Goal: Transaction & Acquisition: Obtain resource

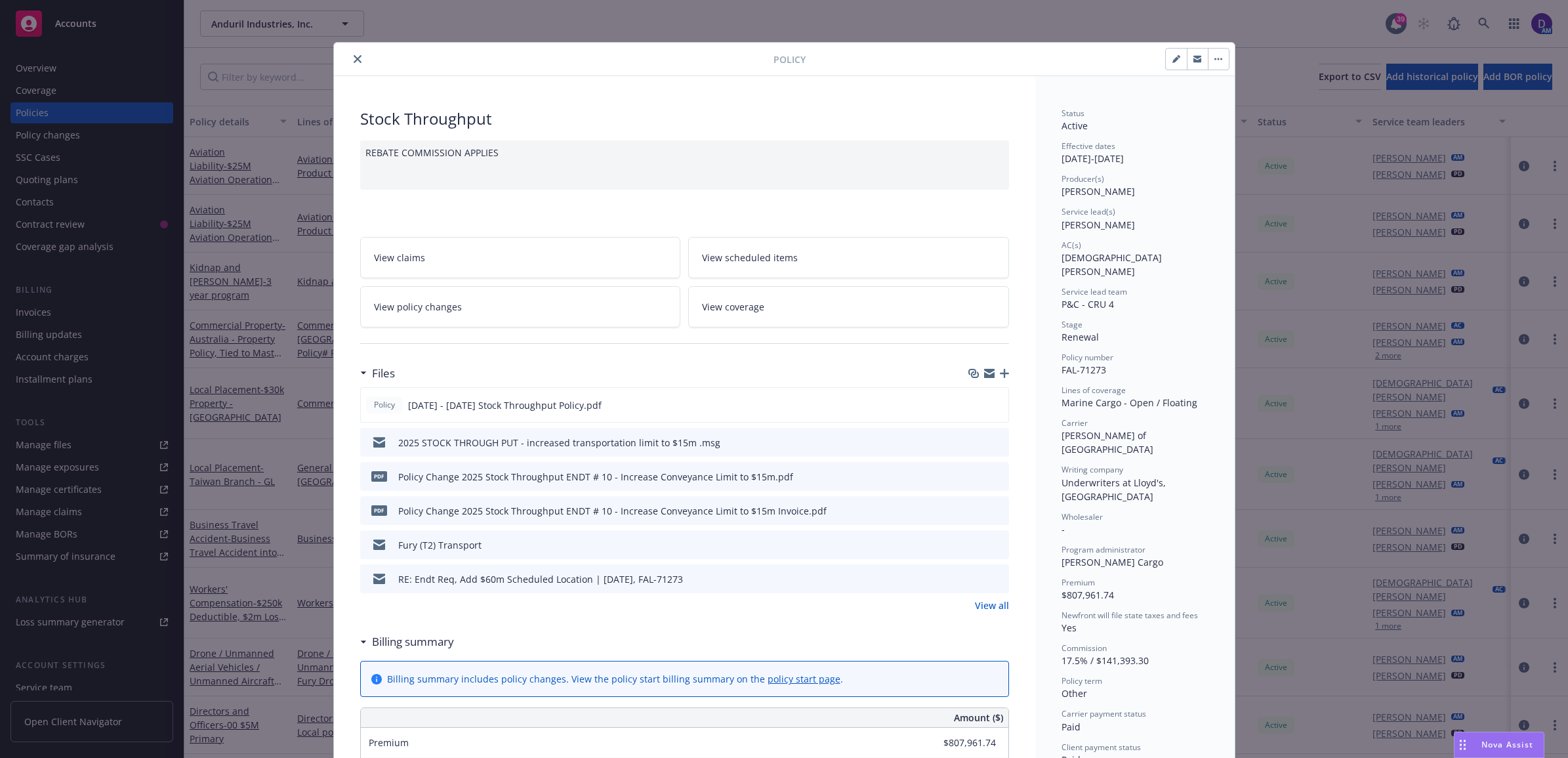
click at [356, 64] on button "close" at bounding box center [358, 59] width 16 height 16
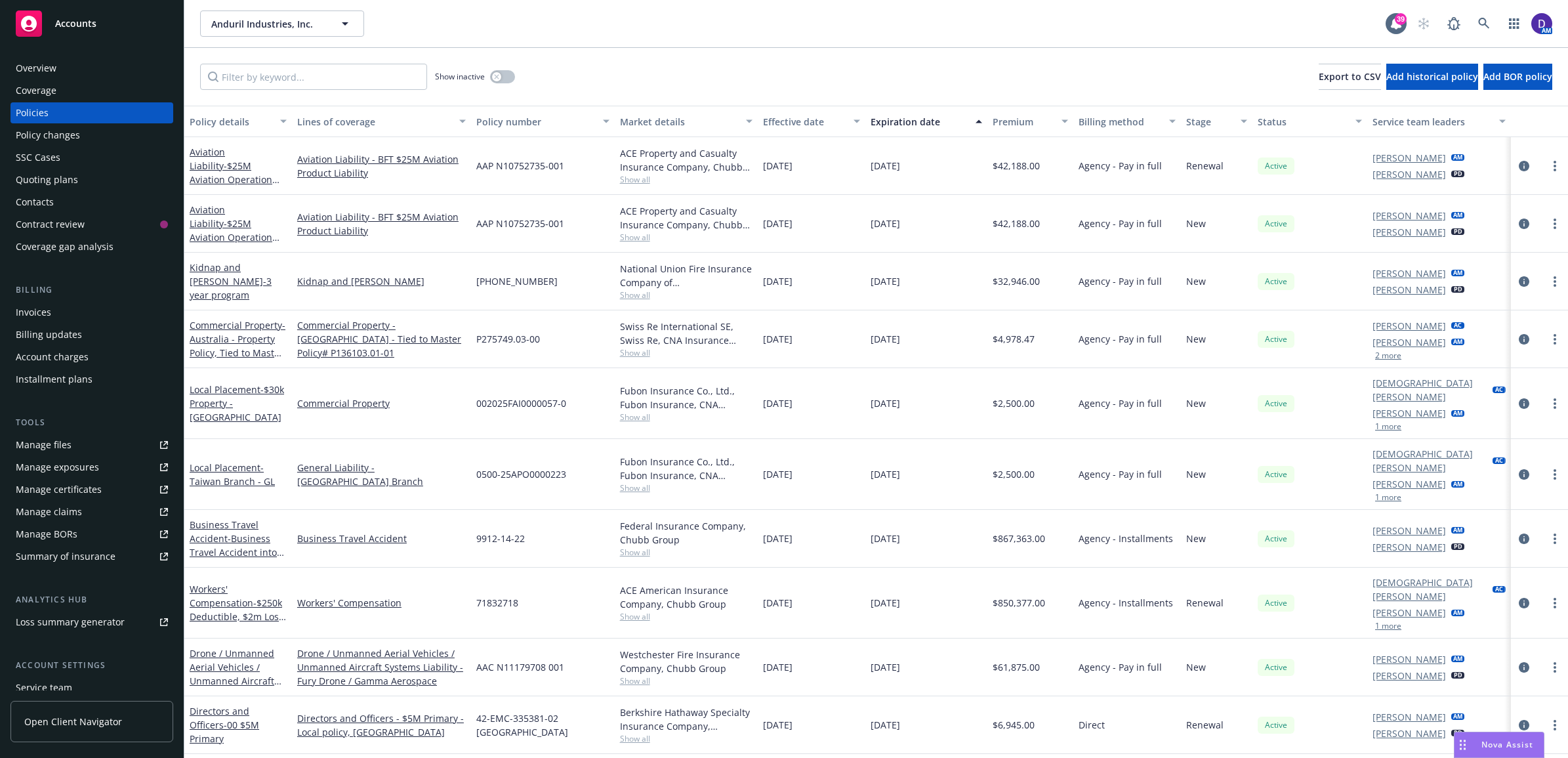
click at [351, 58] on div "Show inactive Export to CSV Add historical policy Add BOR policy" at bounding box center [876, 77] width 1383 height 58
click at [1488, 29] on icon at bounding box center [1483, 23] width 12 height 12
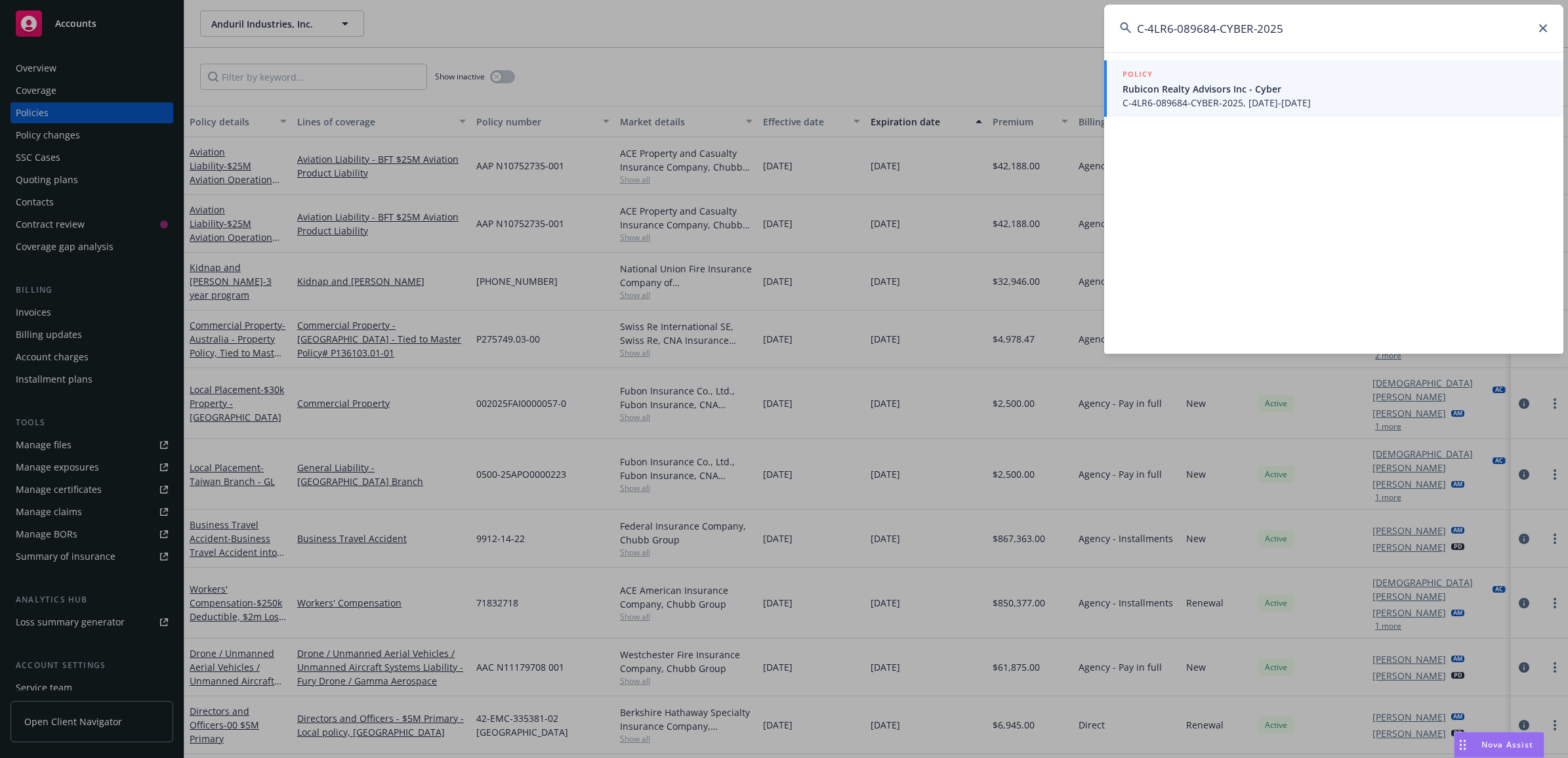
type input "C-4LR6-089684-CYBER-2025"
click at [1212, 105] on span "C-4LR6-089684-CYBER-2025, 01/20/2025-01/20/2026" at bounding box center [1335, 102] width 425 height 13
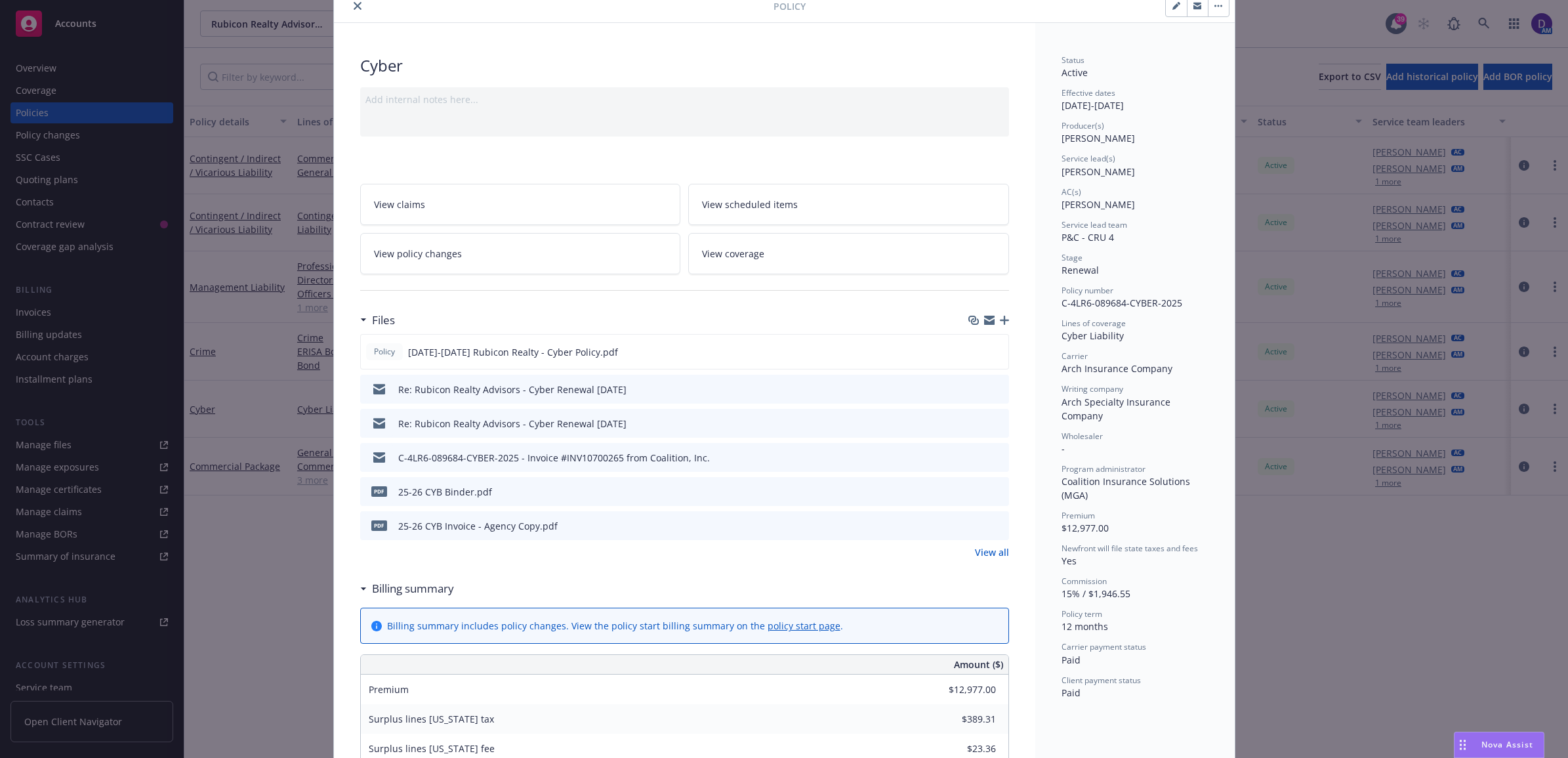
scroll to position [82, 0]
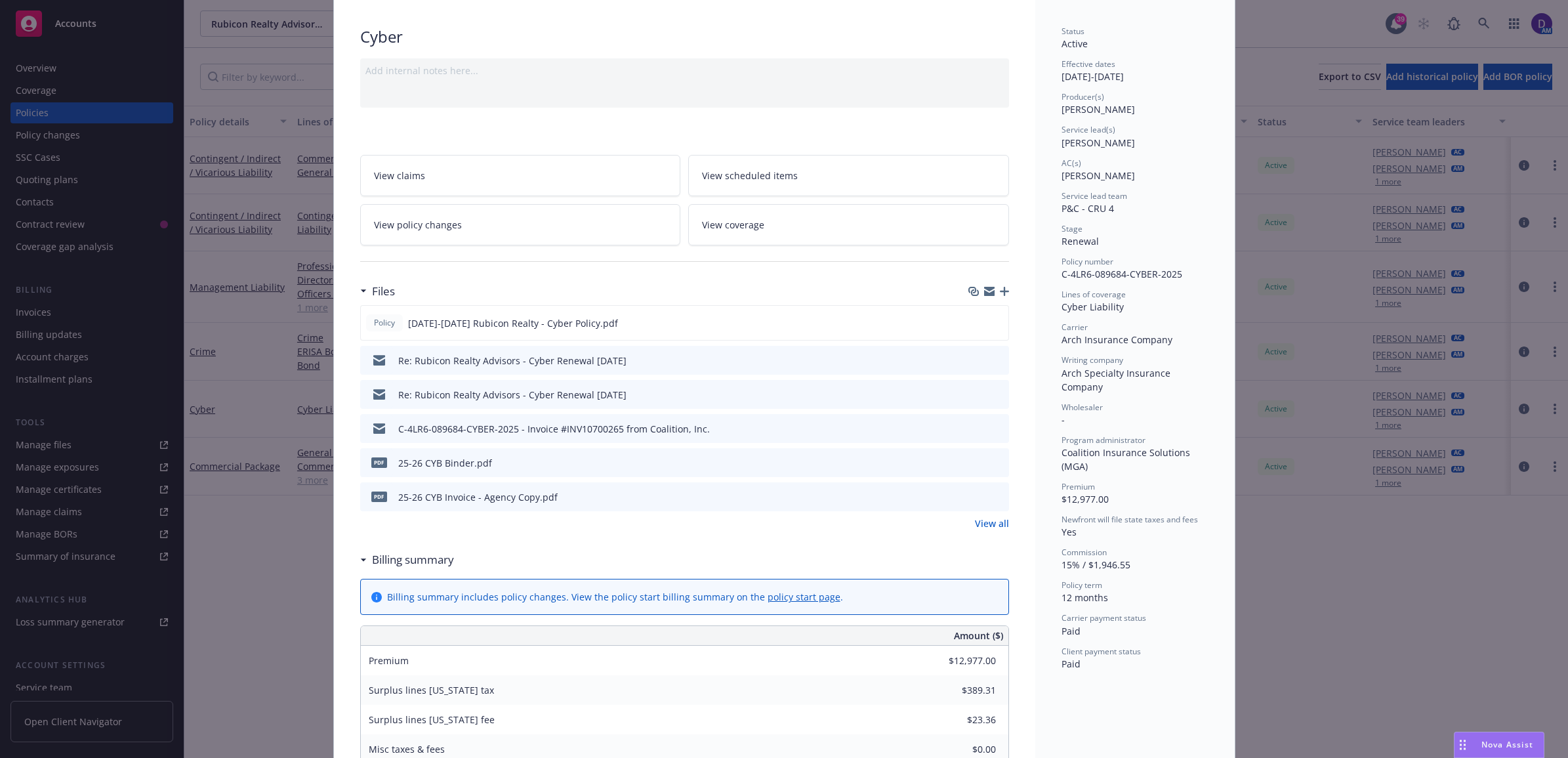
click at [986, 523] on link "View all" at bounding box center [992, 523] width 34 height 13
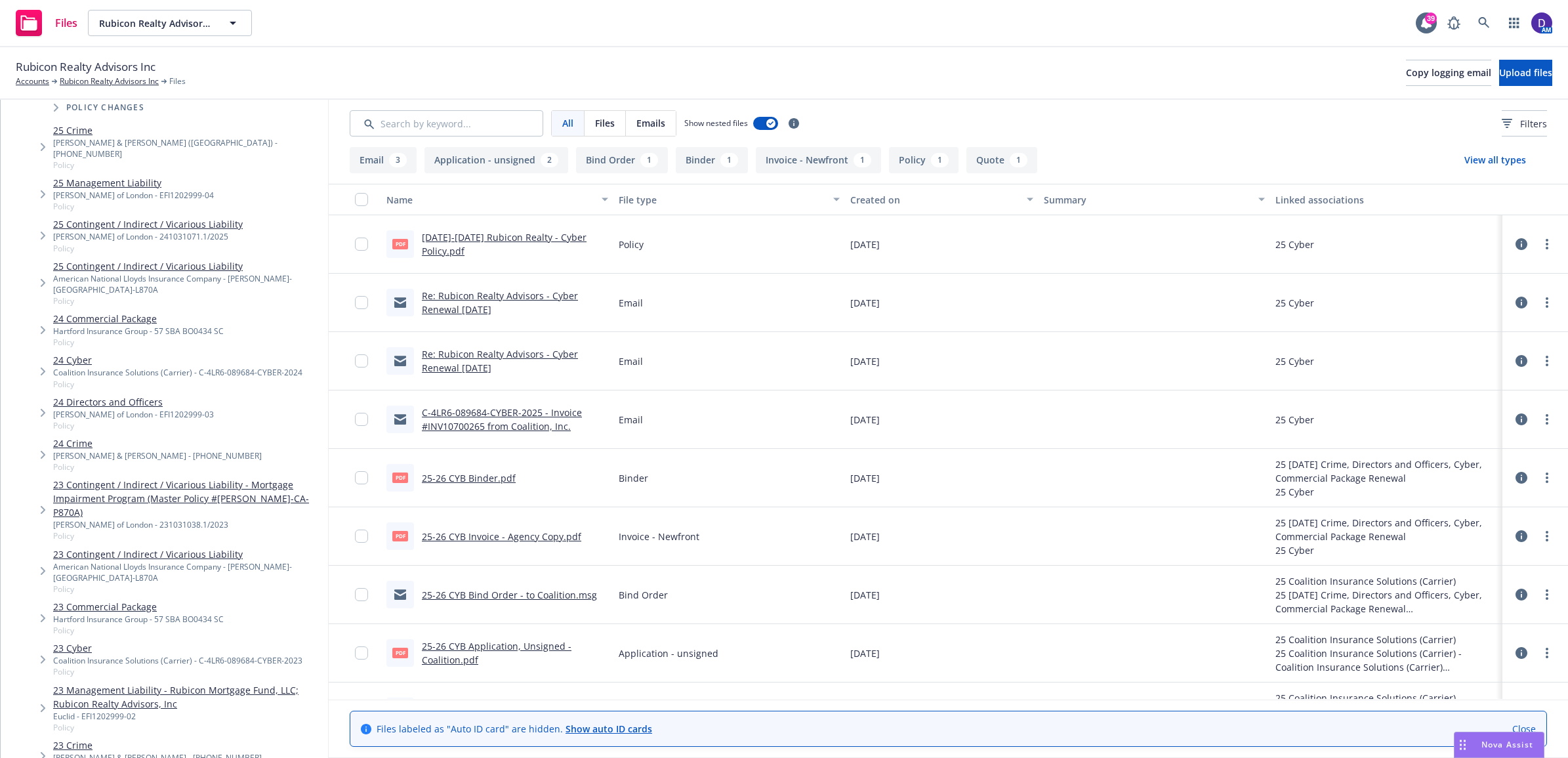
scroll to position [246, 0]
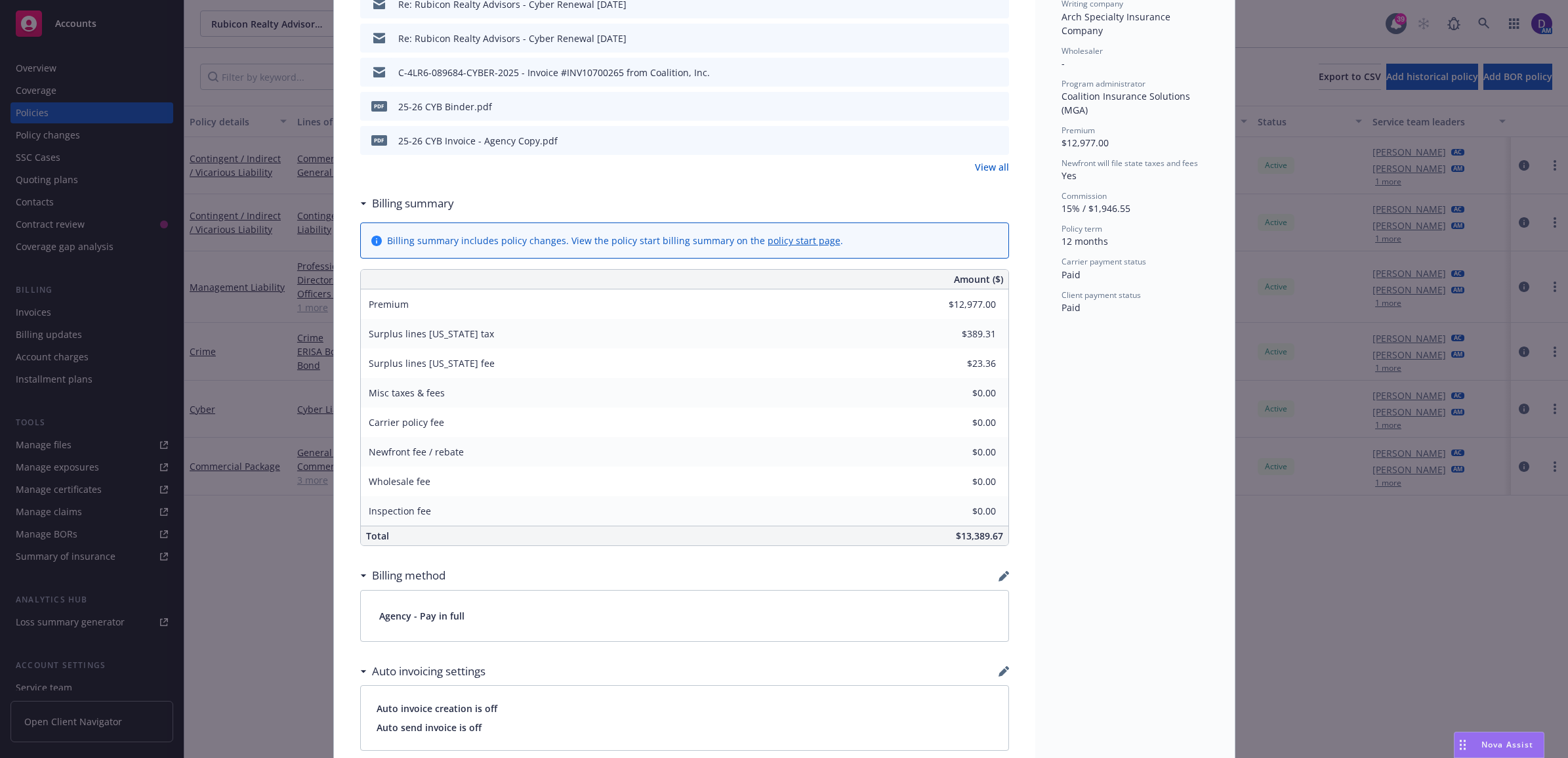
scroll to position [246, 0]
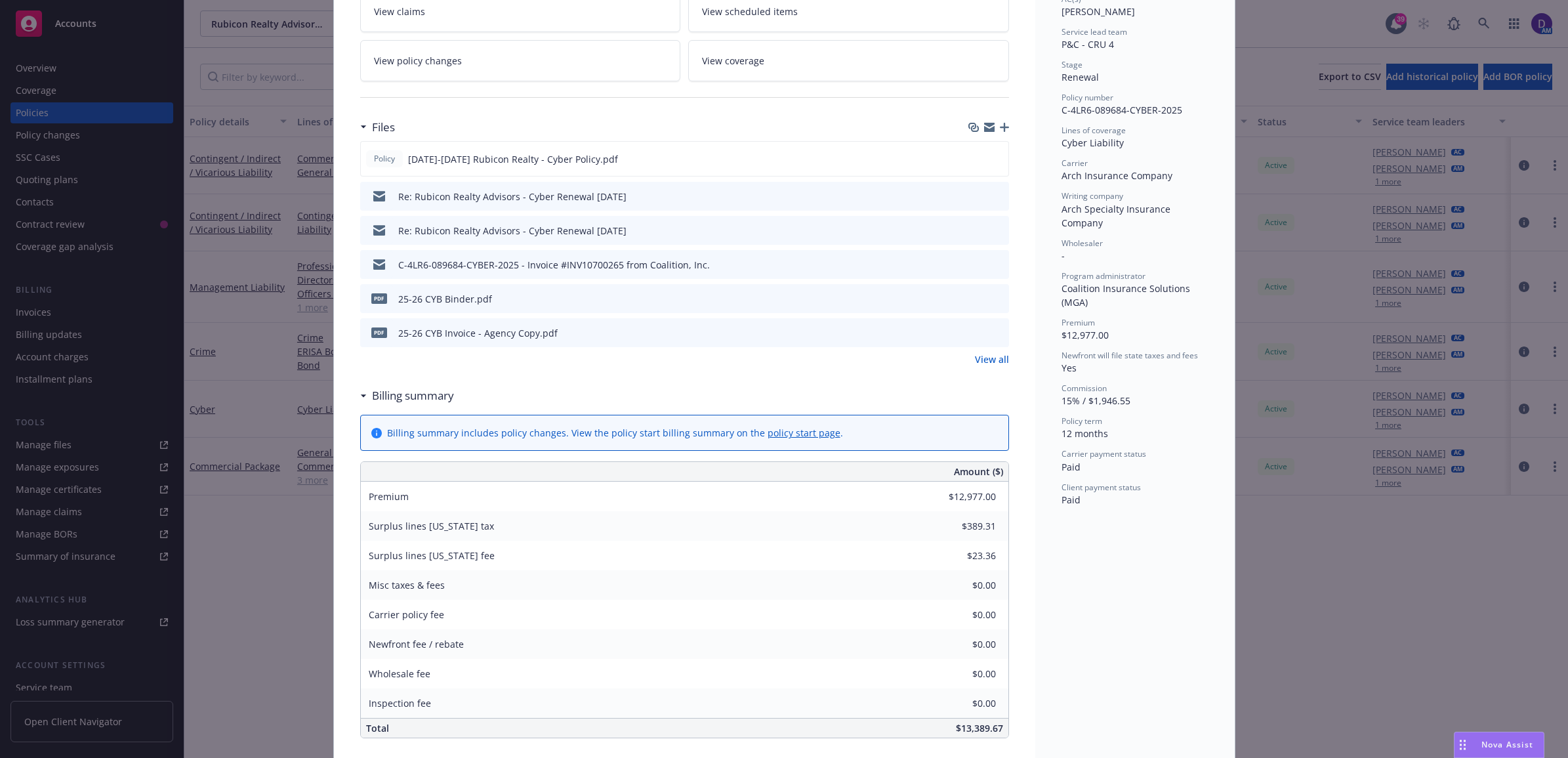
click at [991, 334] on icon "preview file" at bounding box center [996, 332] width 12 height 9
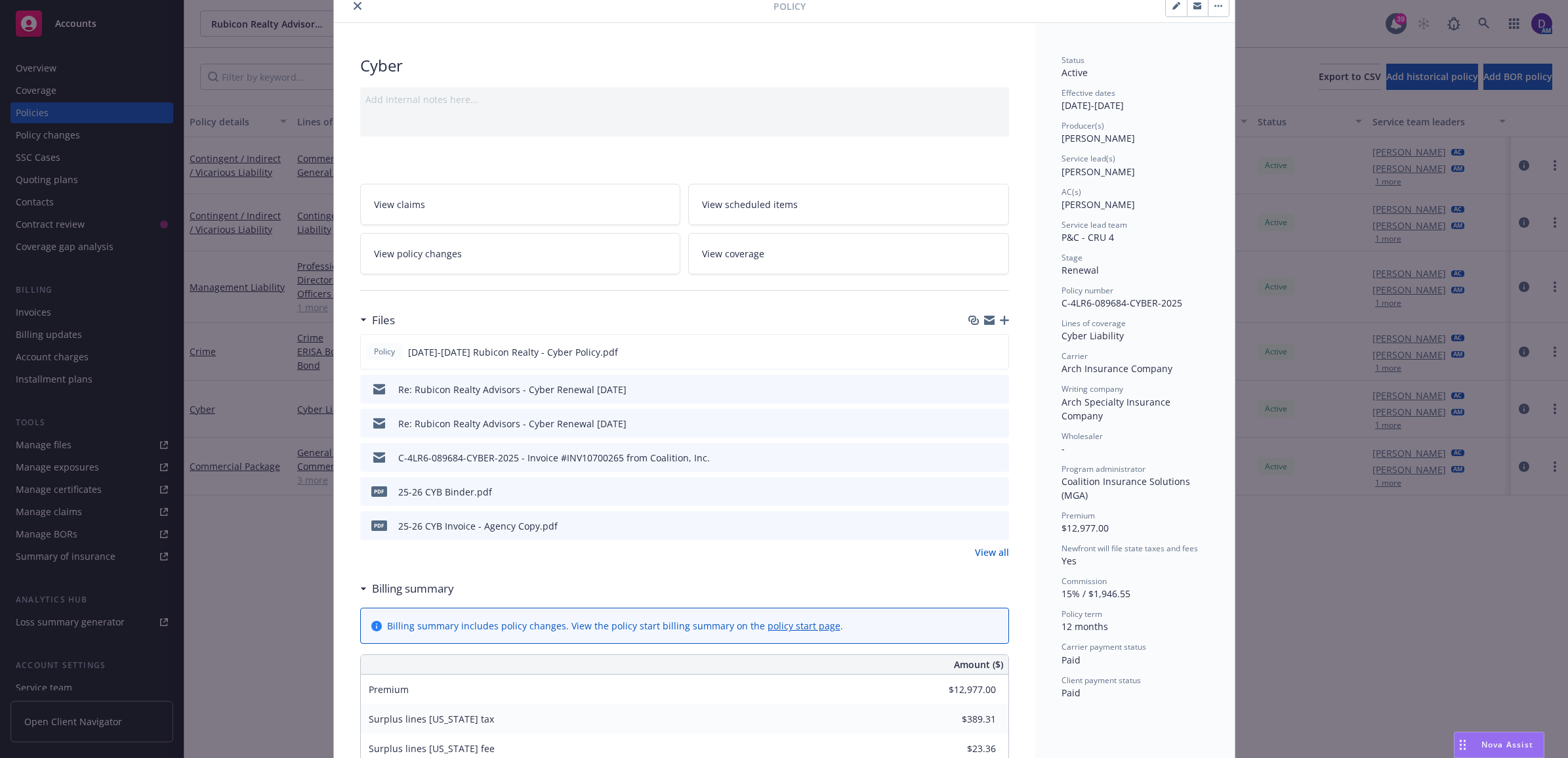
scroll to position [82, 0]
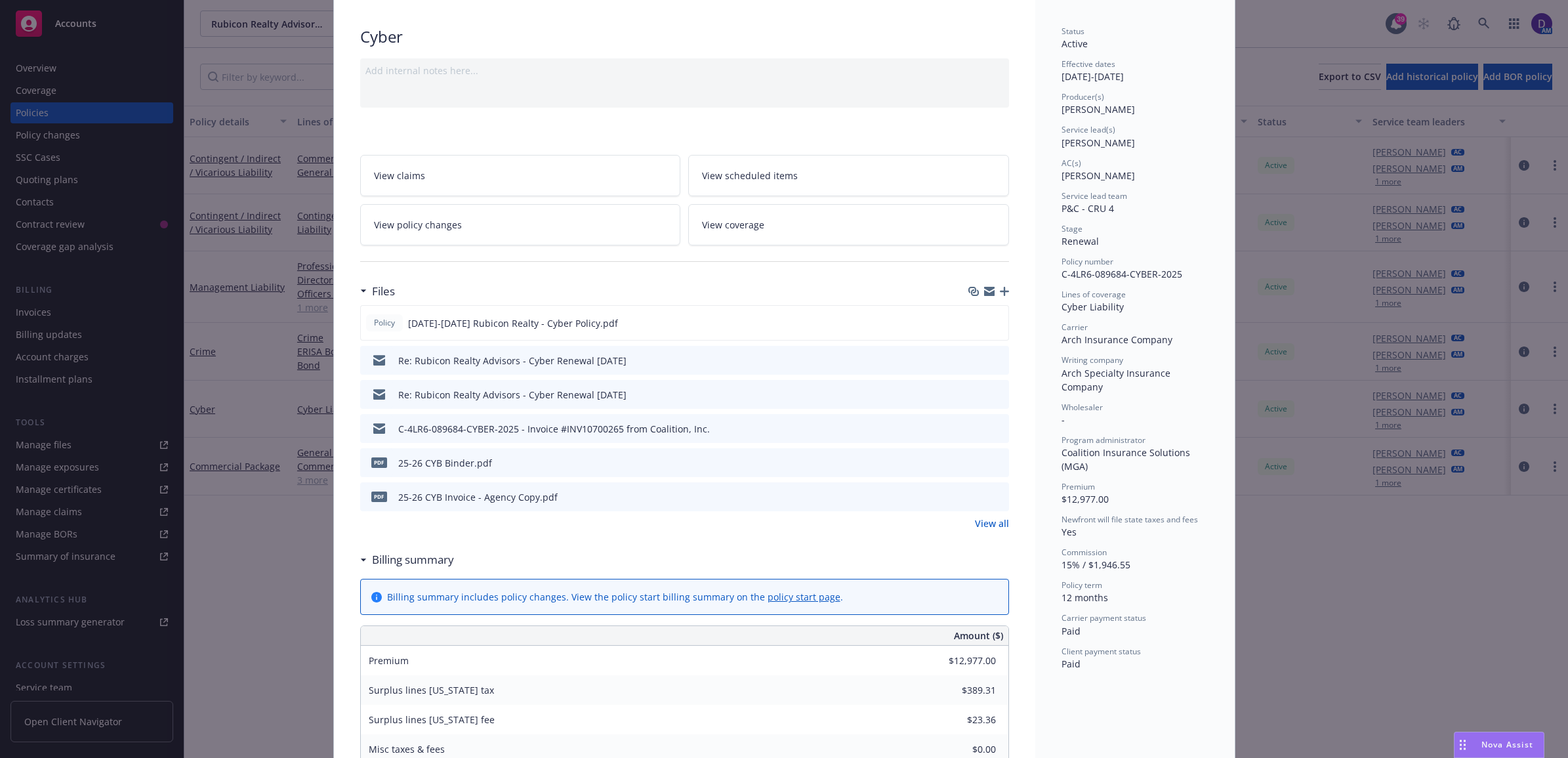
click at [989, 523] on link "View all" at bounding box center [992, 523] width 34 height 13
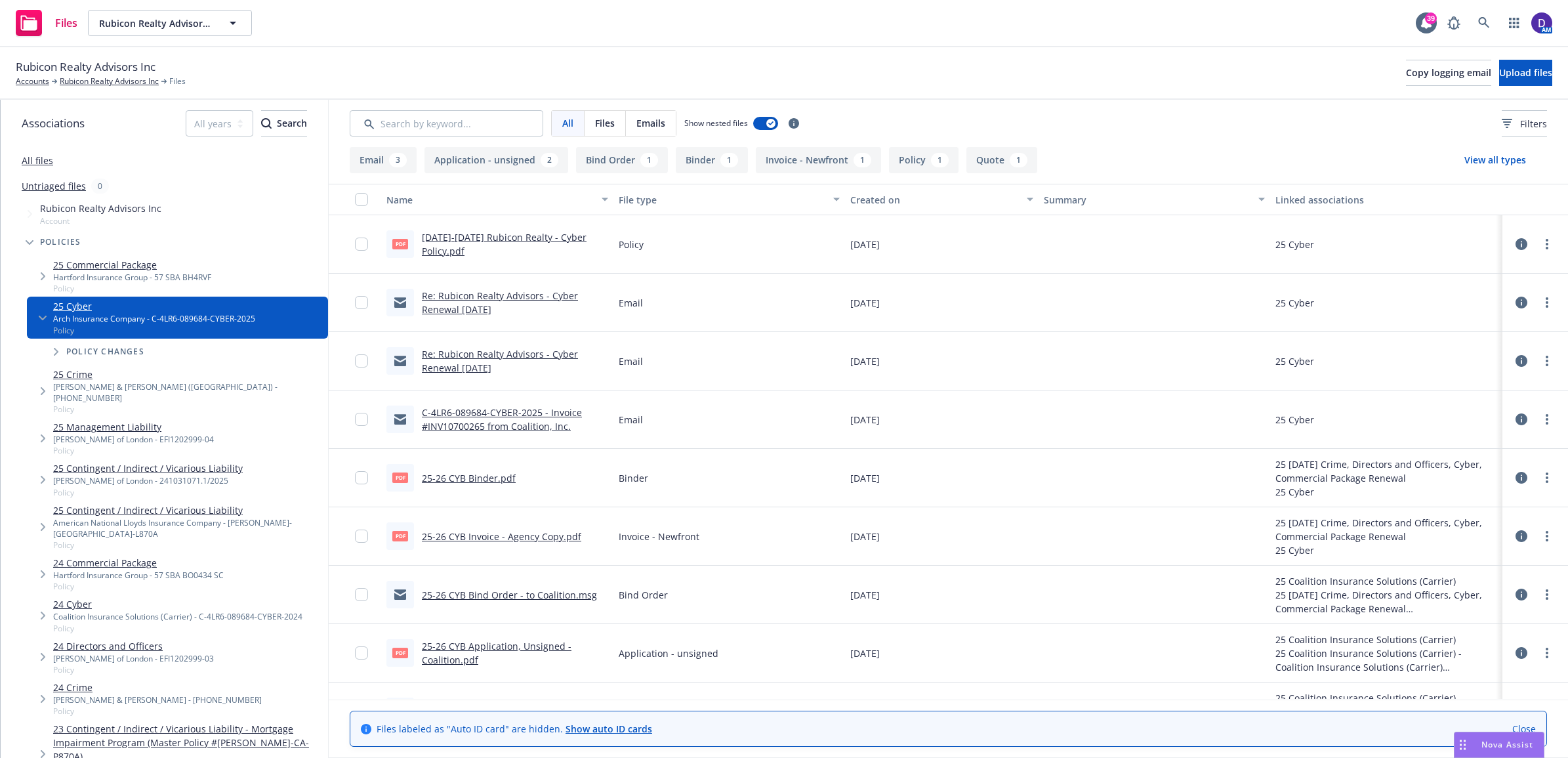
scroll to position [102, 0]
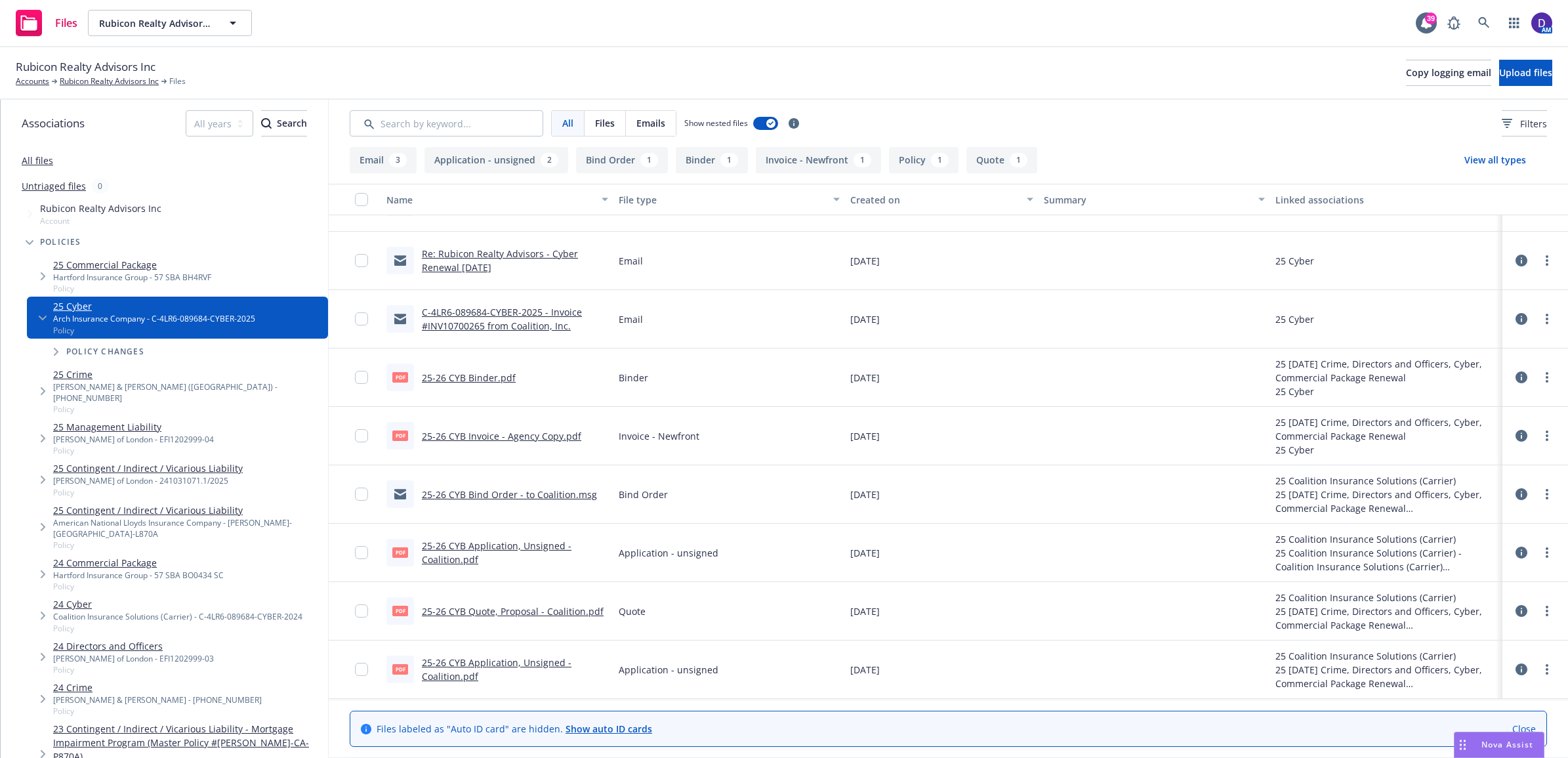
click at [505, 497] on link "25-26 CYB Bind Order - to Coalition.msg" at bounding box center [509, 494] width 175 height 12
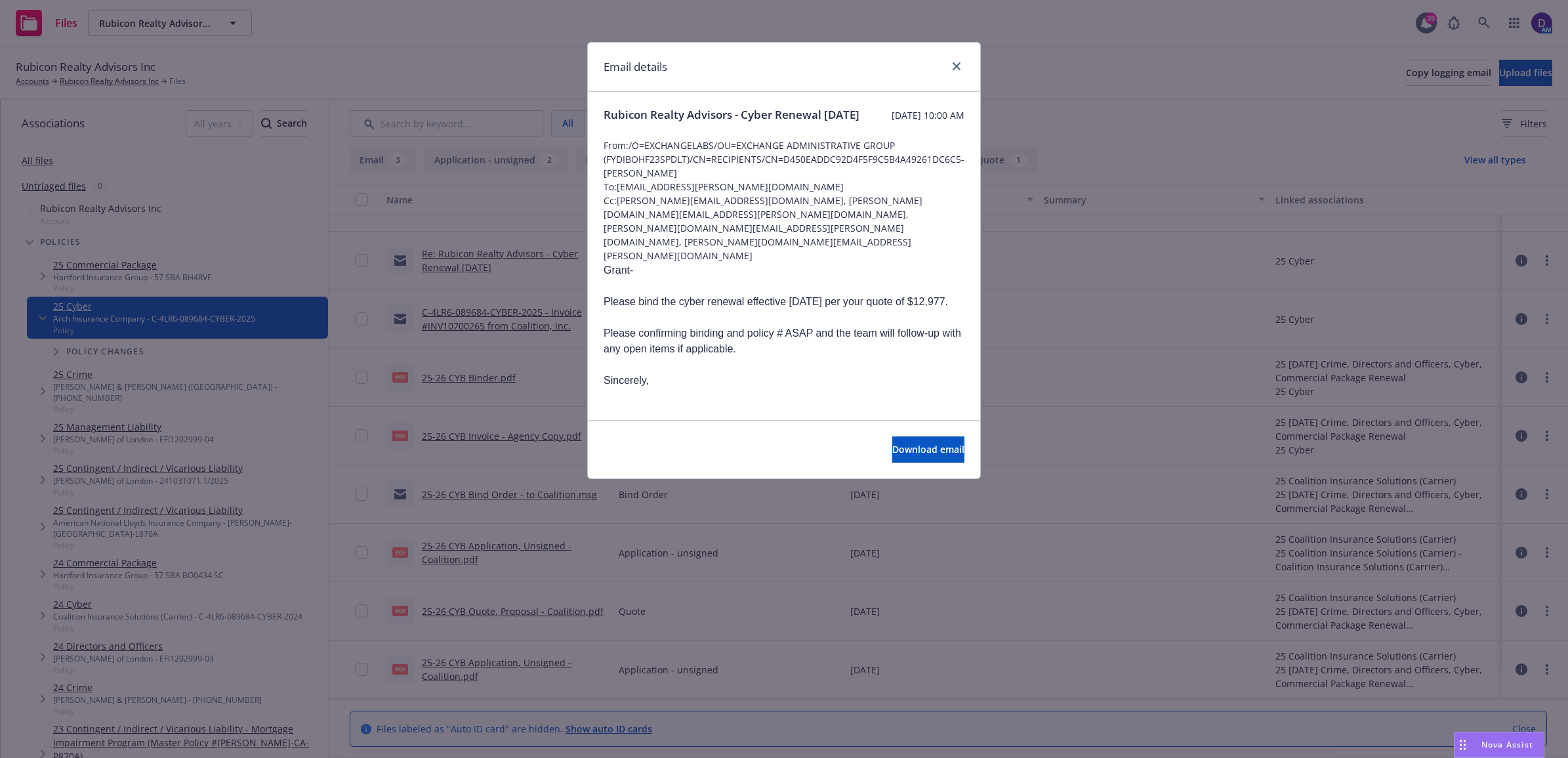
scroll to position [0, 0]
click at [958, 70] on link "close" at bounding box center [957, 66] width 16 height 16
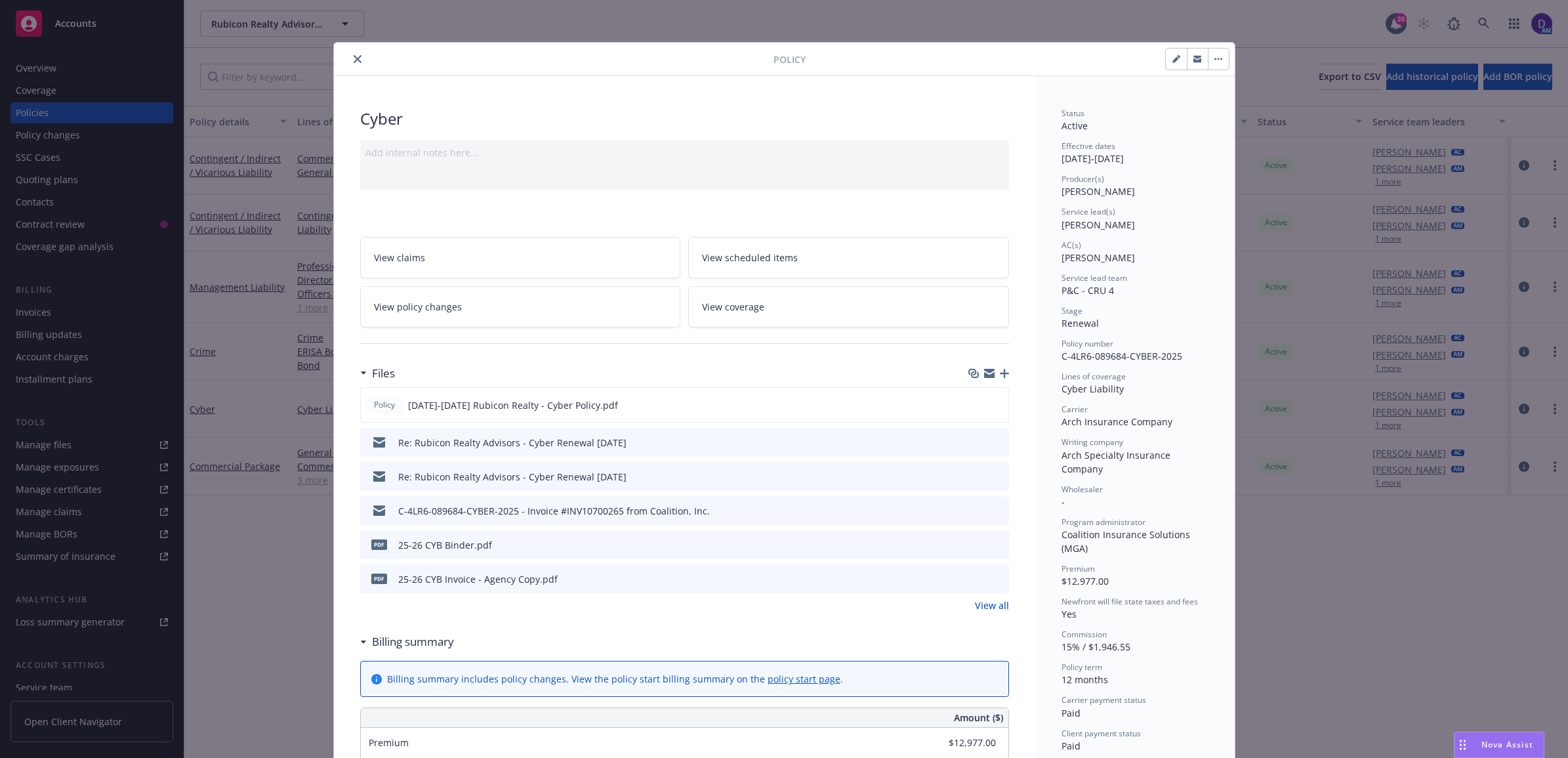
click at [353, 54] on button "close" at bounding box center [358, 59] width 16 height 16
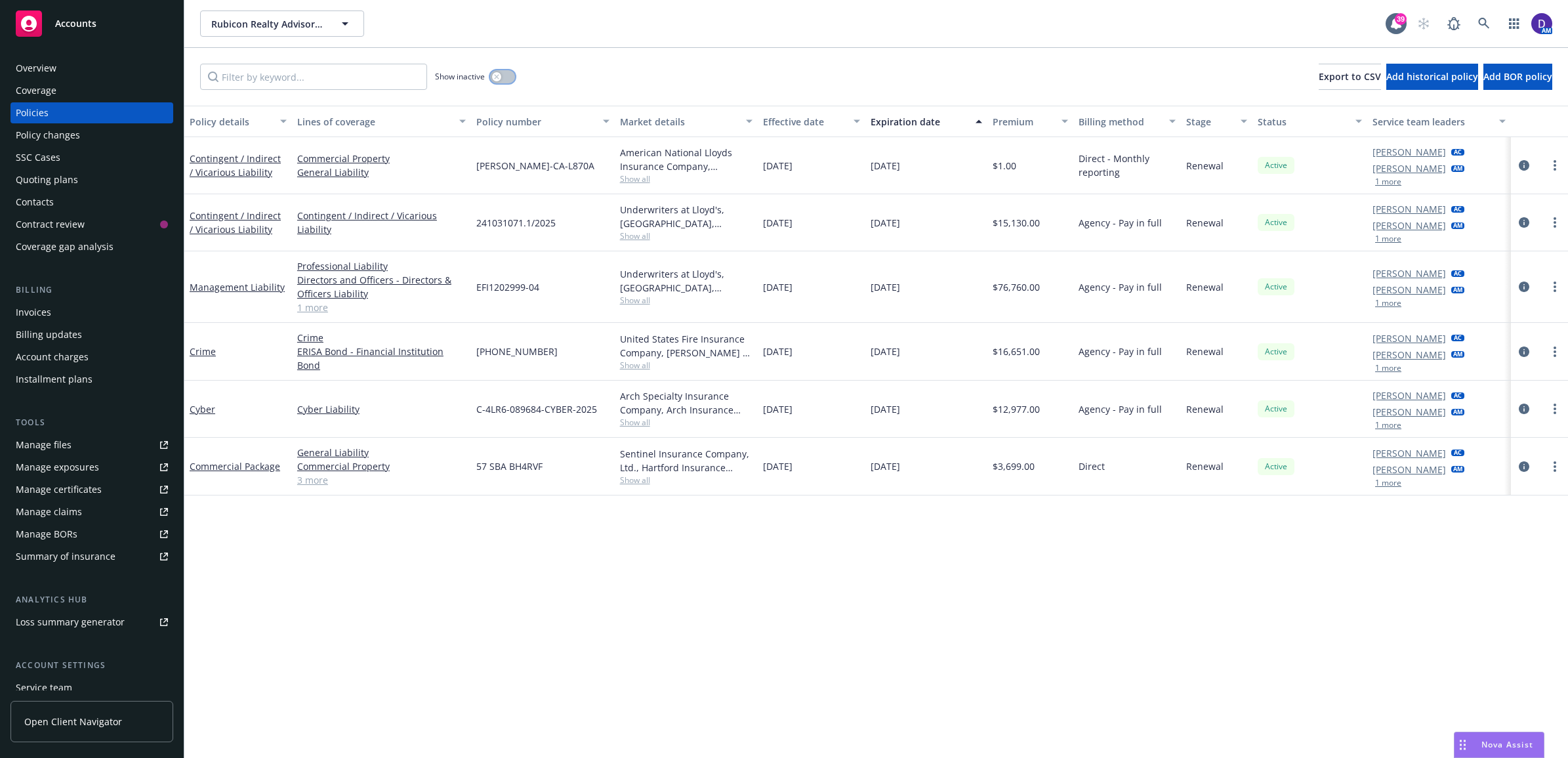
click at [508, 80] on button "button" at bounding box center [502, 77] width 25 height 13
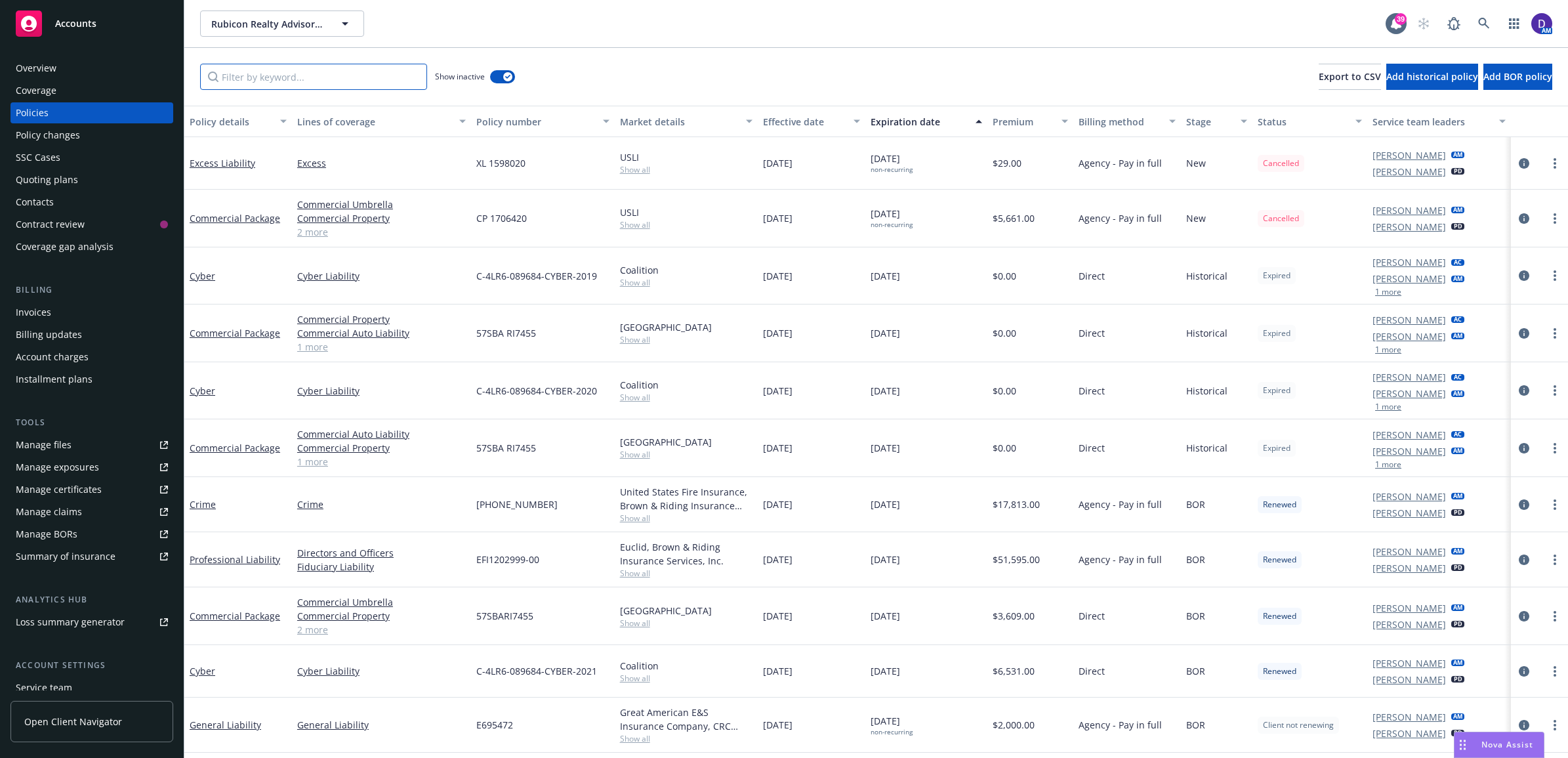
click at [325, 74] on input "Filter by keyword..." at bounding box center [313, 76] width 227 height 26
paste input "C-4LR6-089684-CYBER-2024"
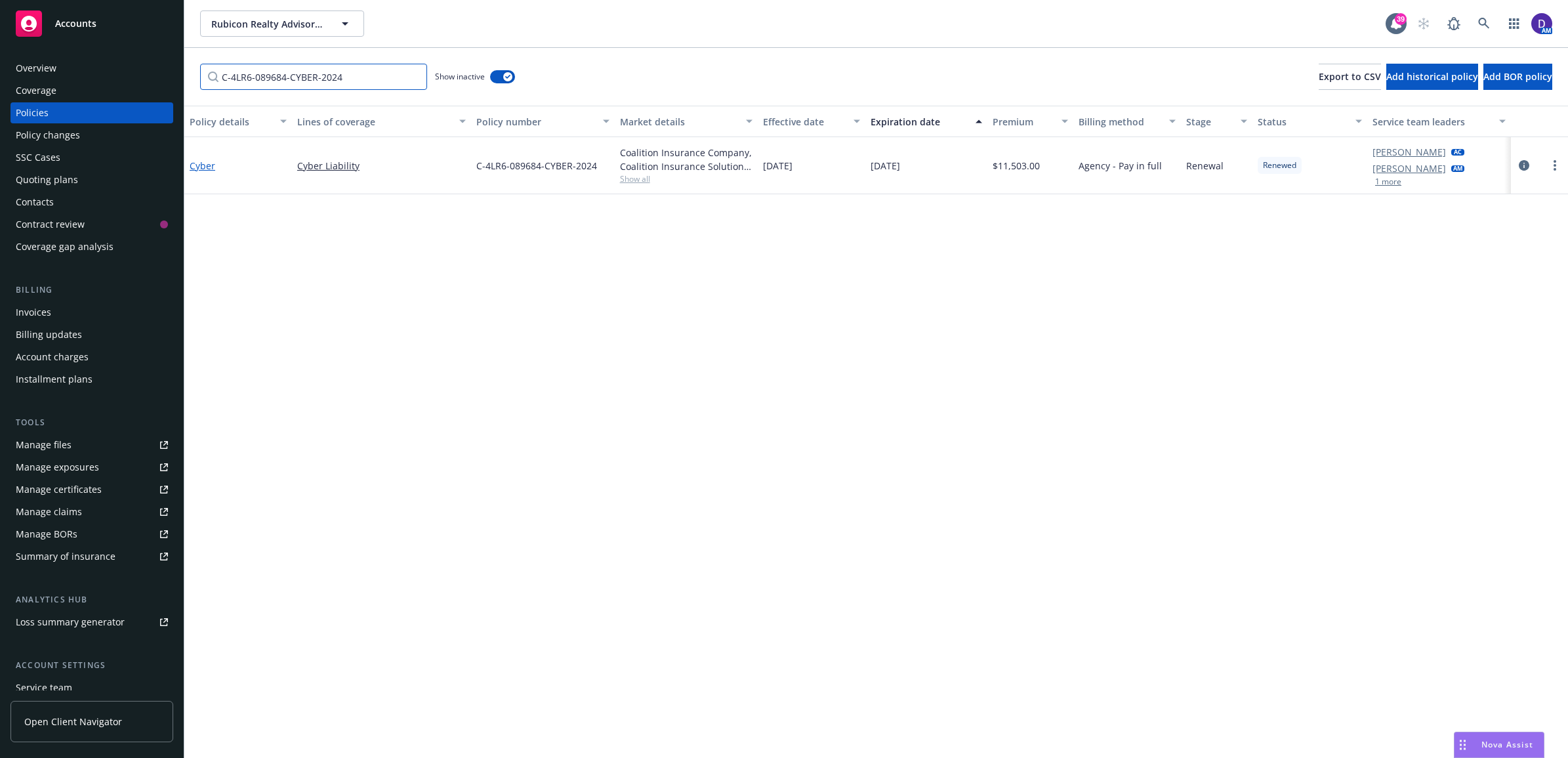
type input "C-4LR6-089684-CYBER-2024"
click at [199, 165] on link "Cyber" at bounding box center [202, 166] width 26 height 12
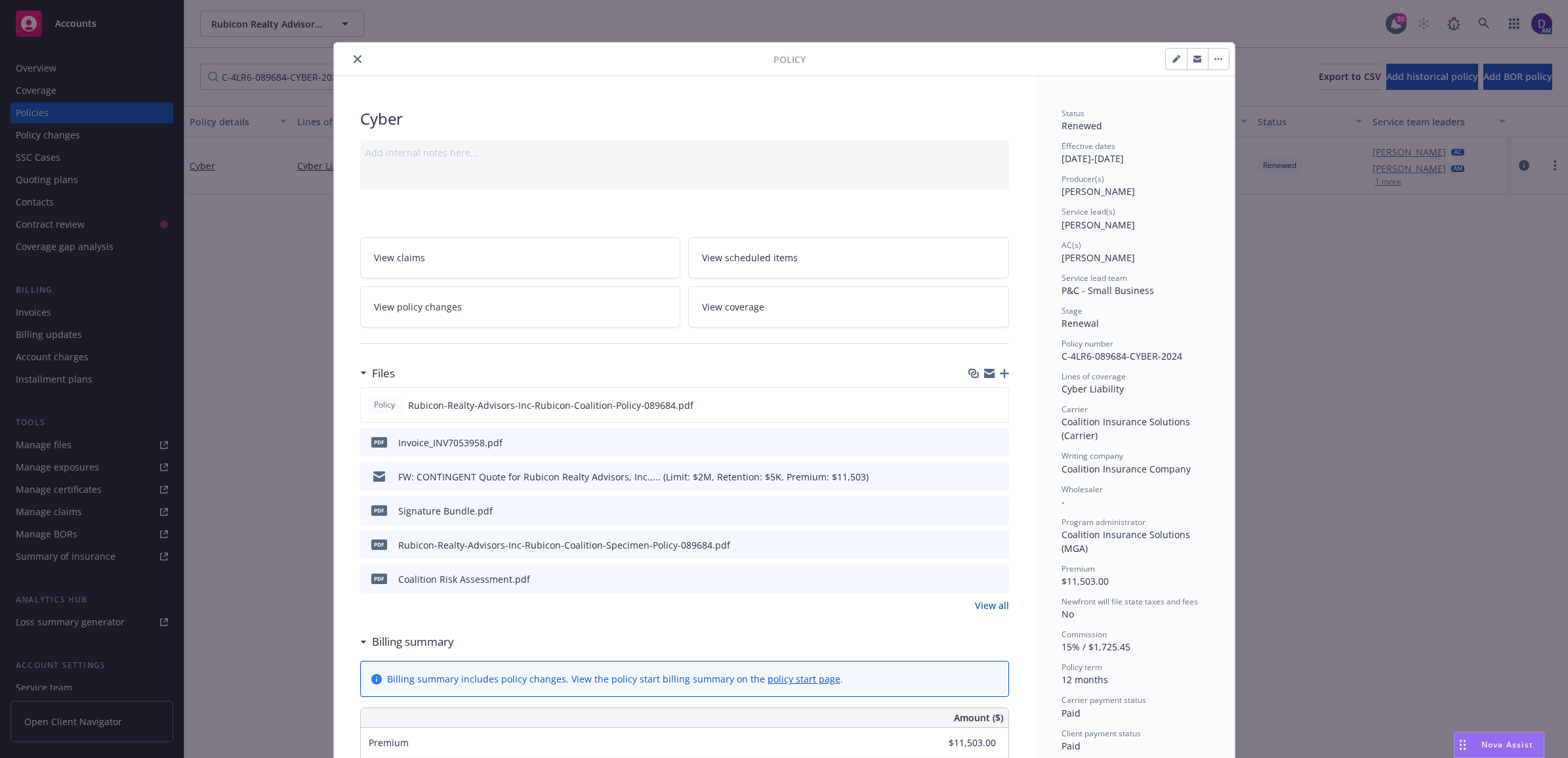
click at [977, 606] on link "View all" at bounding box center [992, 605] width 34 height 13
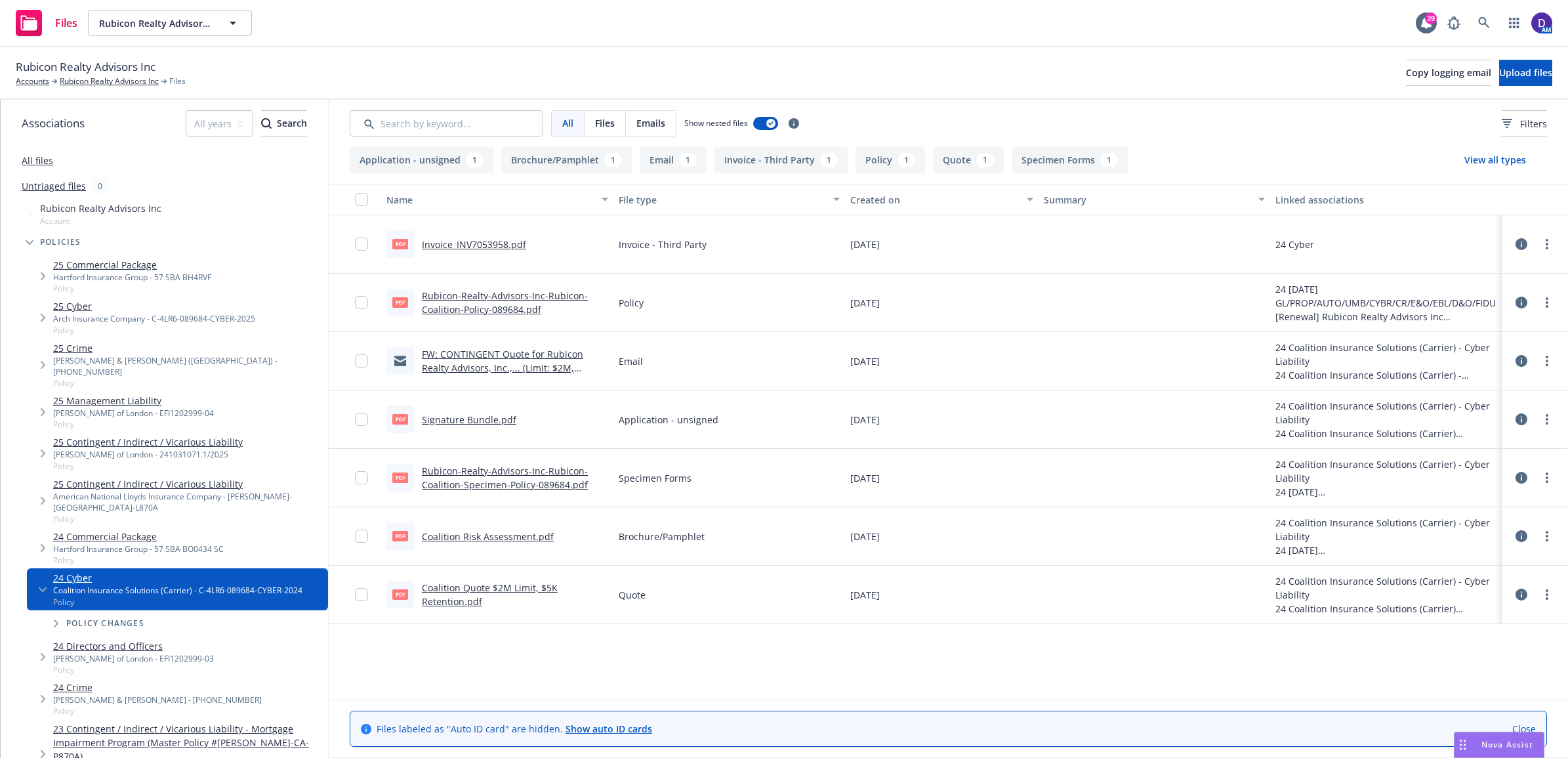
click at [500, 300] on link "Rubicon-Realty-Advisors-Inc-Rubicon-Coalition-Policy-089684.pdf" at bounding box center [505, 301] width 166 height 26
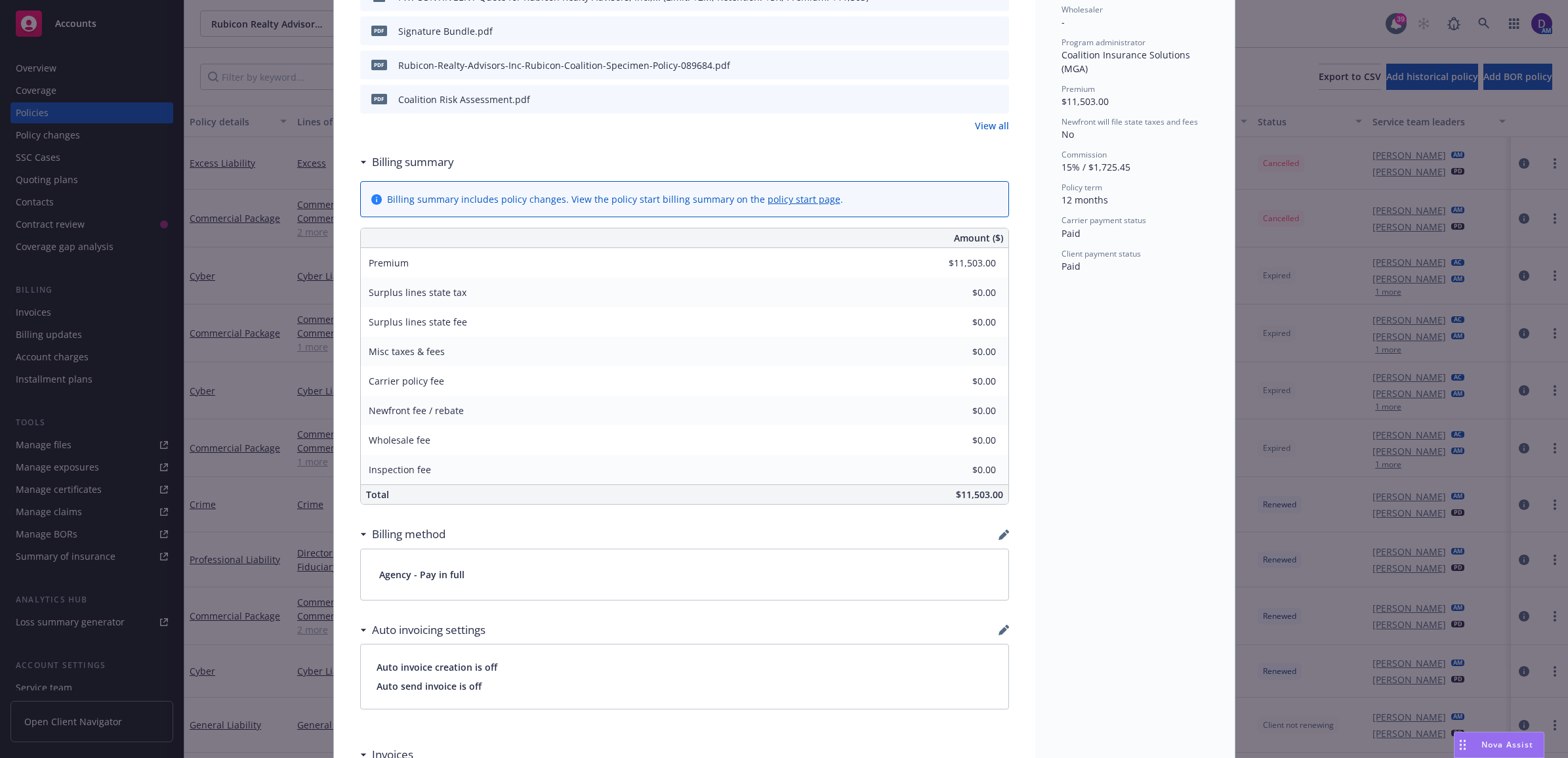
scroll to position [217, 0]
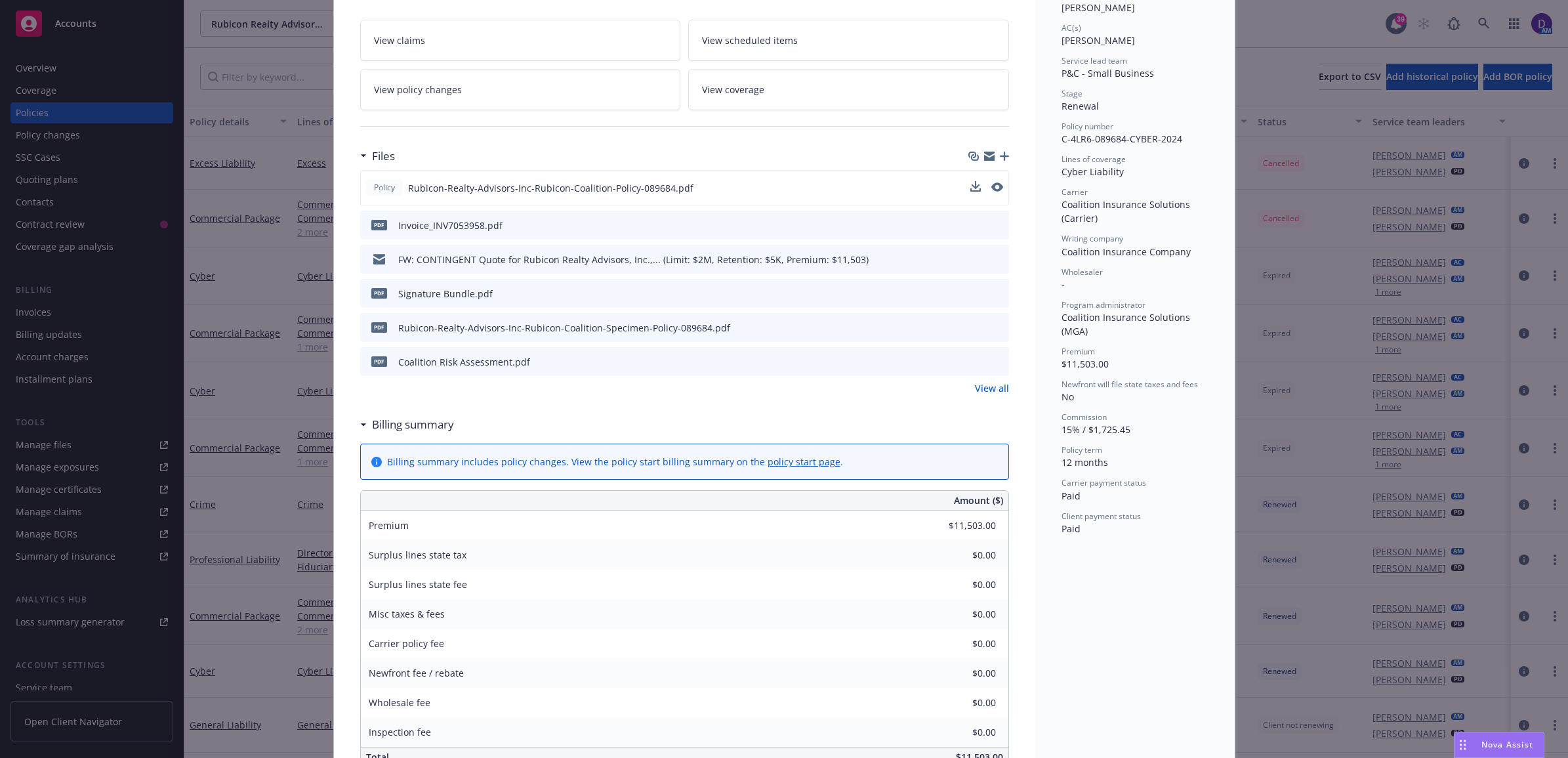
click at [992, 194] on button at bounding box center [996, 187] width 12 height 13
click at [990, 187] on icon "preview file" at bounding box center [995, 186] width 12 height 9
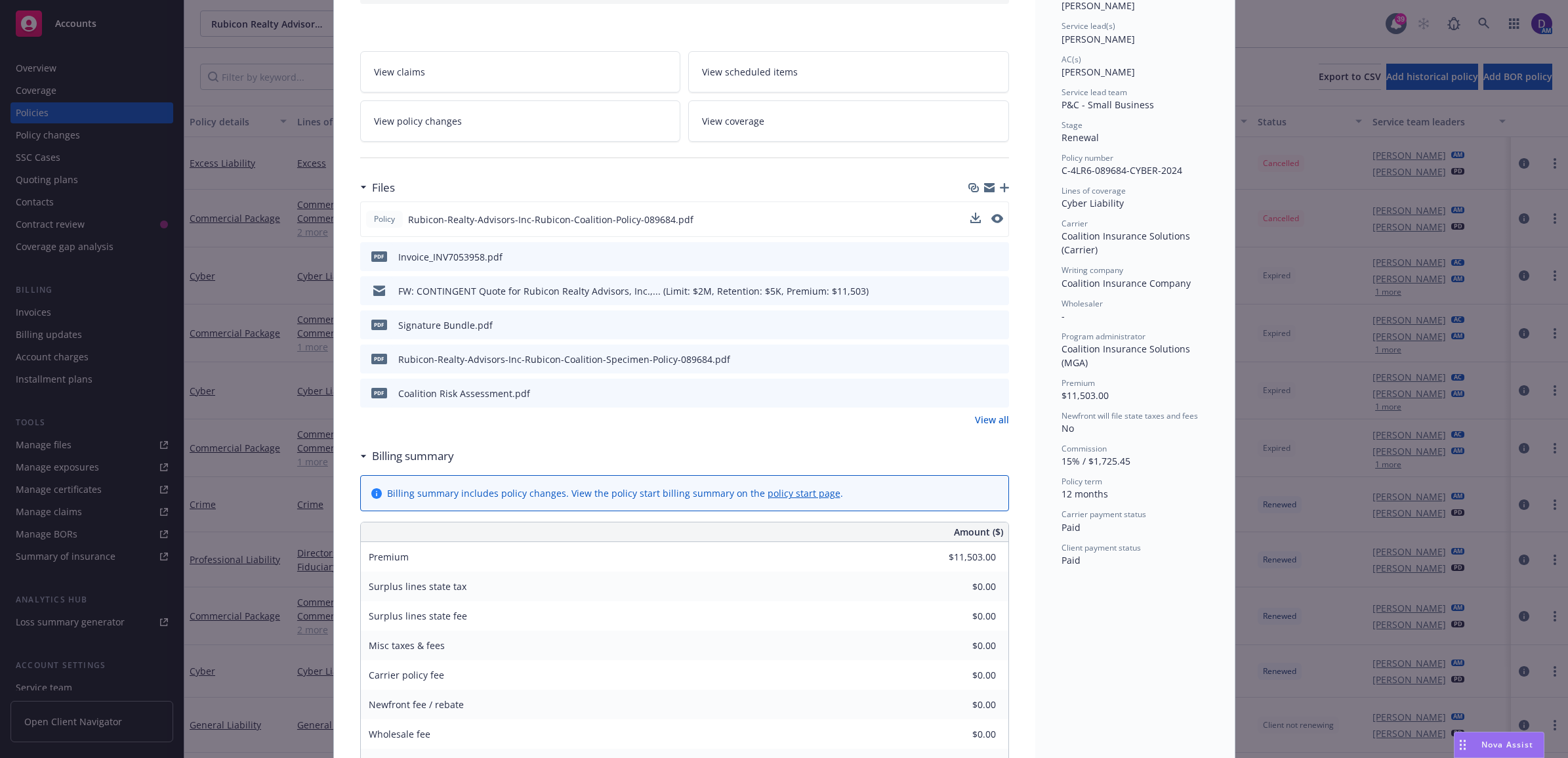
scroll to position [0, 0]
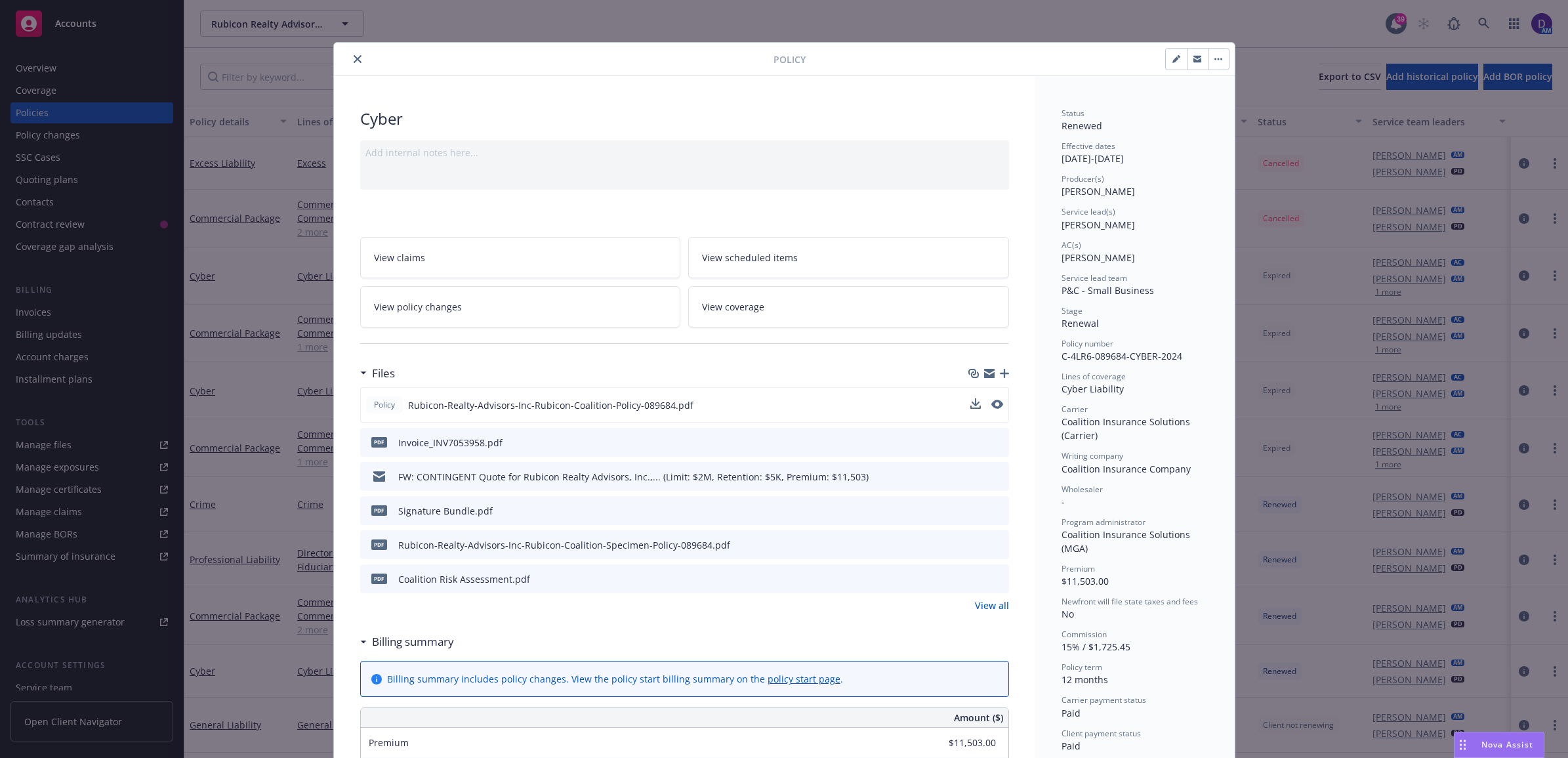
click at [993, 438] on icon "preview file" at bounding box center [996, 441] width 12 height 9
click at [996, 401] on div "Policy Rubicon-Realty-Advisors-Inc-Rubicon-Coalition-Policy-089684.pdf" at bounding box center [685, 405] width 649 height 36
click at [633, 398] on div "Policy Rubicon-Realty-Advisors-Inc-Rubicon-Coalition-Policy-089684.pdf" at bounding box center [529, 404] width 327 height 17
click at [994, 404] on icon "preview file" at bounding box center [995, 404] width 12 height 9
click at [250, 23] on div "Policy Cyber Add internal notes here... View claims View scheduled items View p…" at bounding box center [784, 379] width 1568 height 758
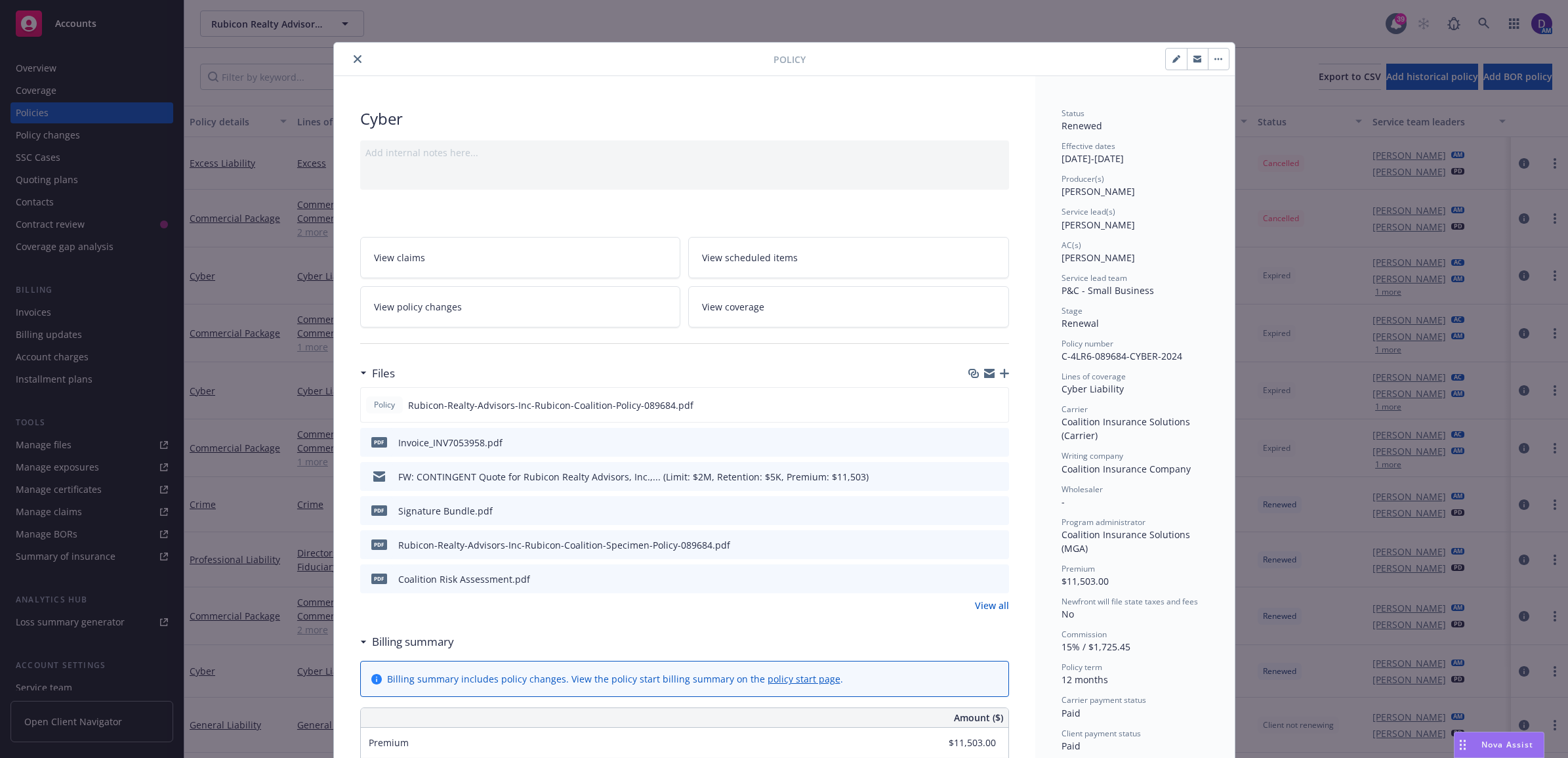
click at [353, 58] on icon "close" at bounding box center [357, 59] width 8 height 8
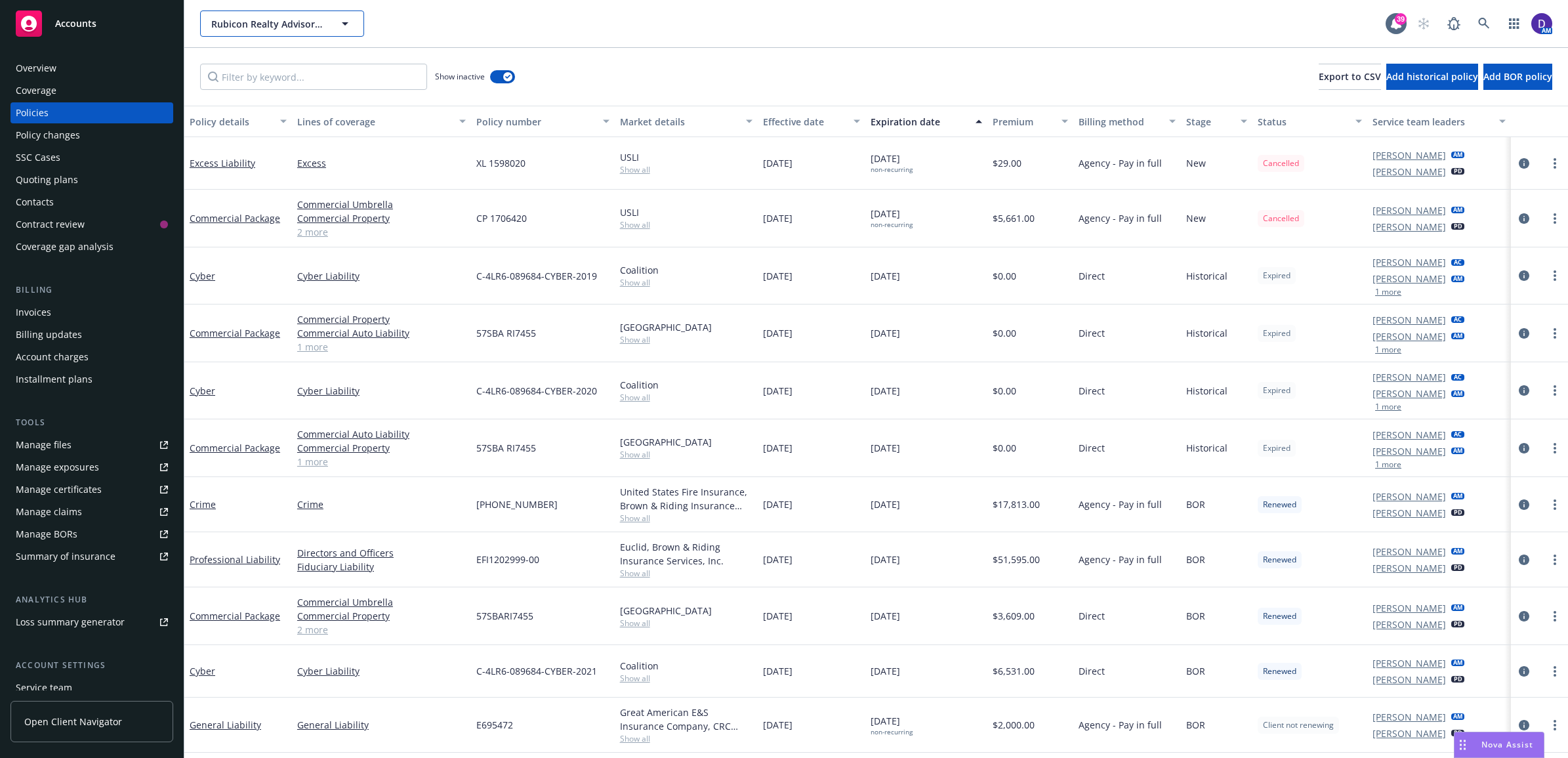
click at [346, 26] on icon "button" at bounding box center [345, 24] width 16 height 16
click at [78, 73] on div "Overview" at bounding box center [92, 69] width 153 height 21
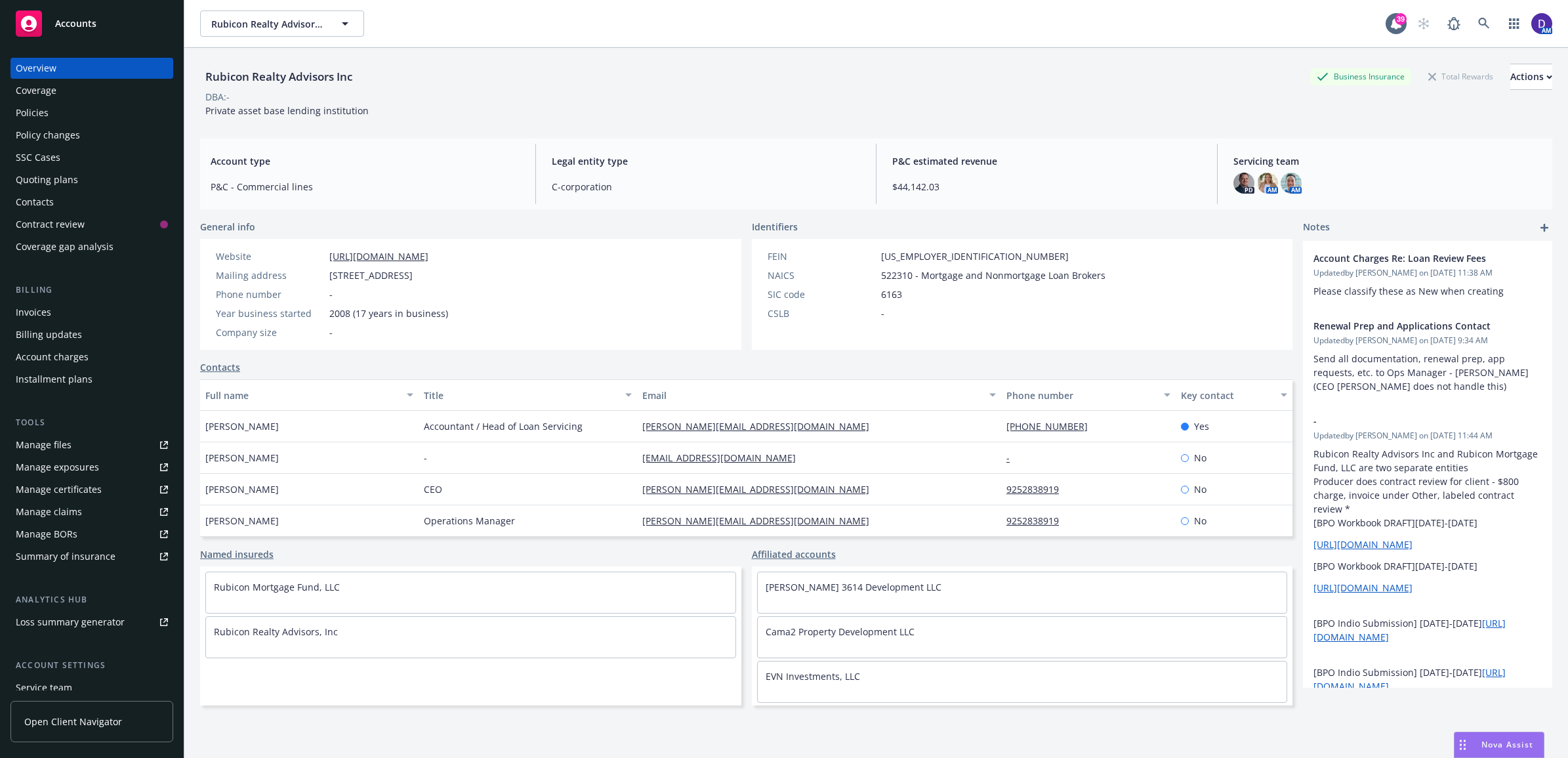
click at [77, 112] on div "Policies" at bounding box center [92, 113] width 153 height 21
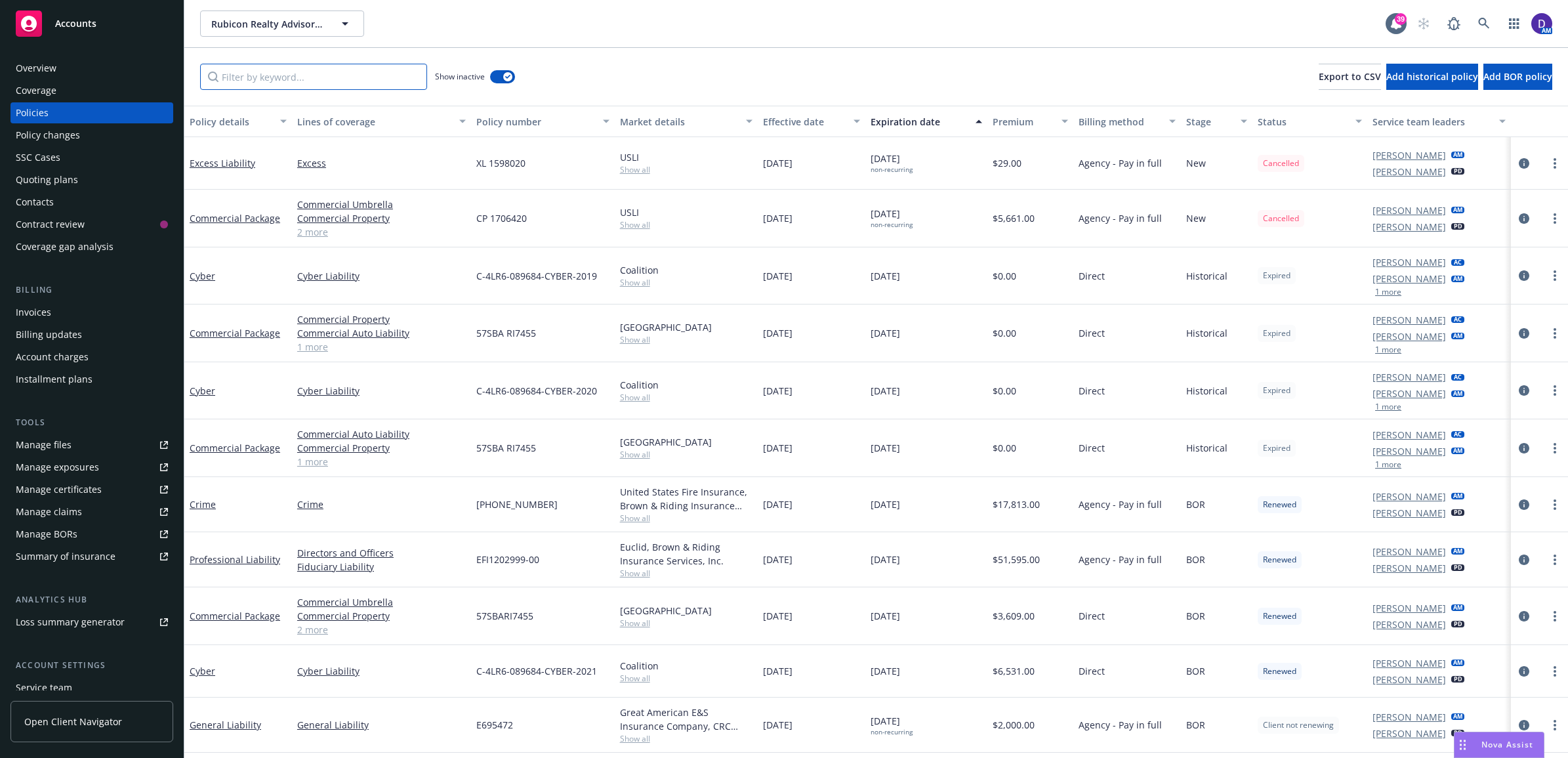
click at [297, 73] on input "Filter by keyword..." at bounding box center [313, 76] width 227 height 26
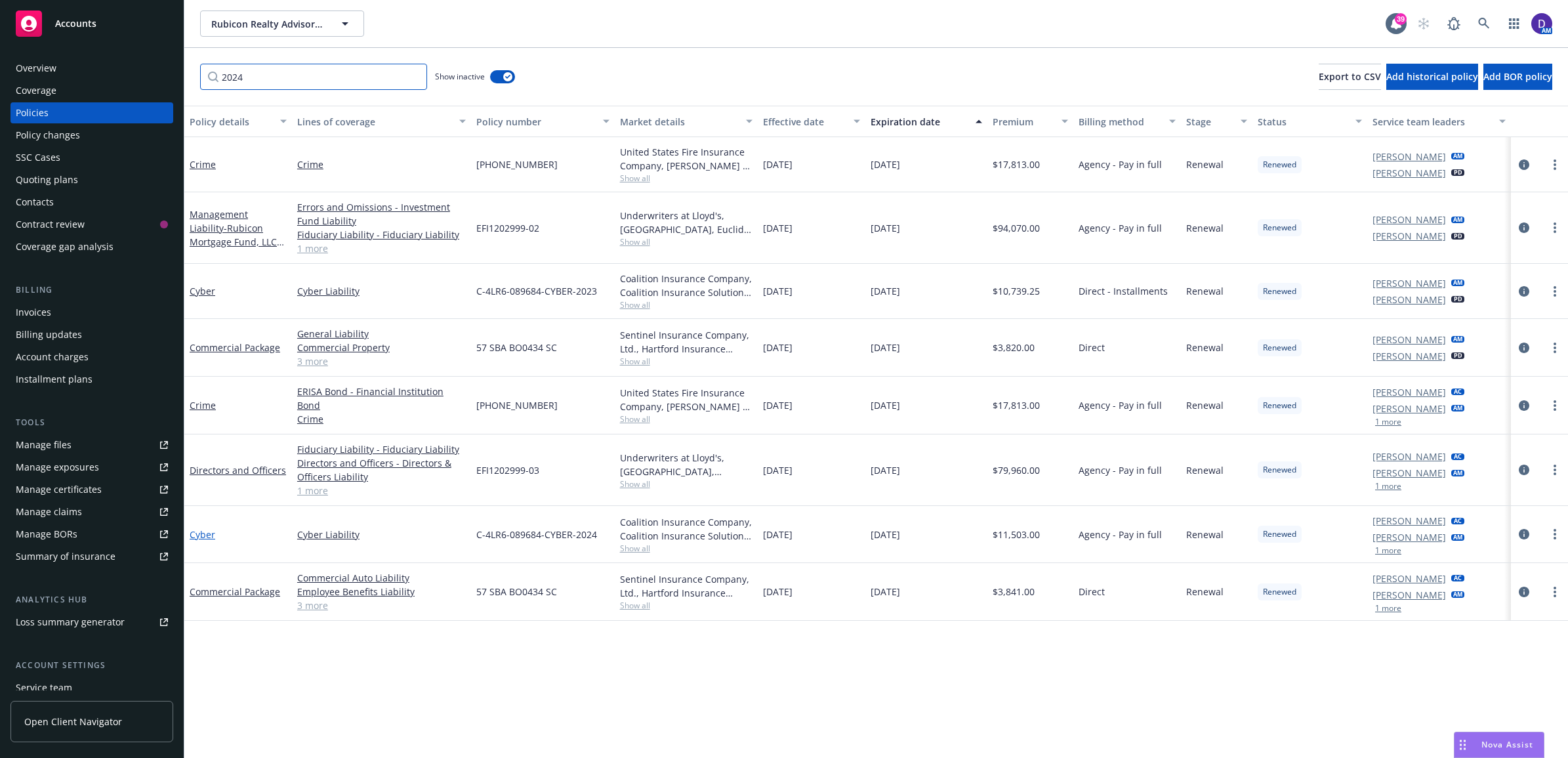
type input "2024"
click at [204, 533] on link "Cyber" at bounding box center [202, 534] width 26 height 12
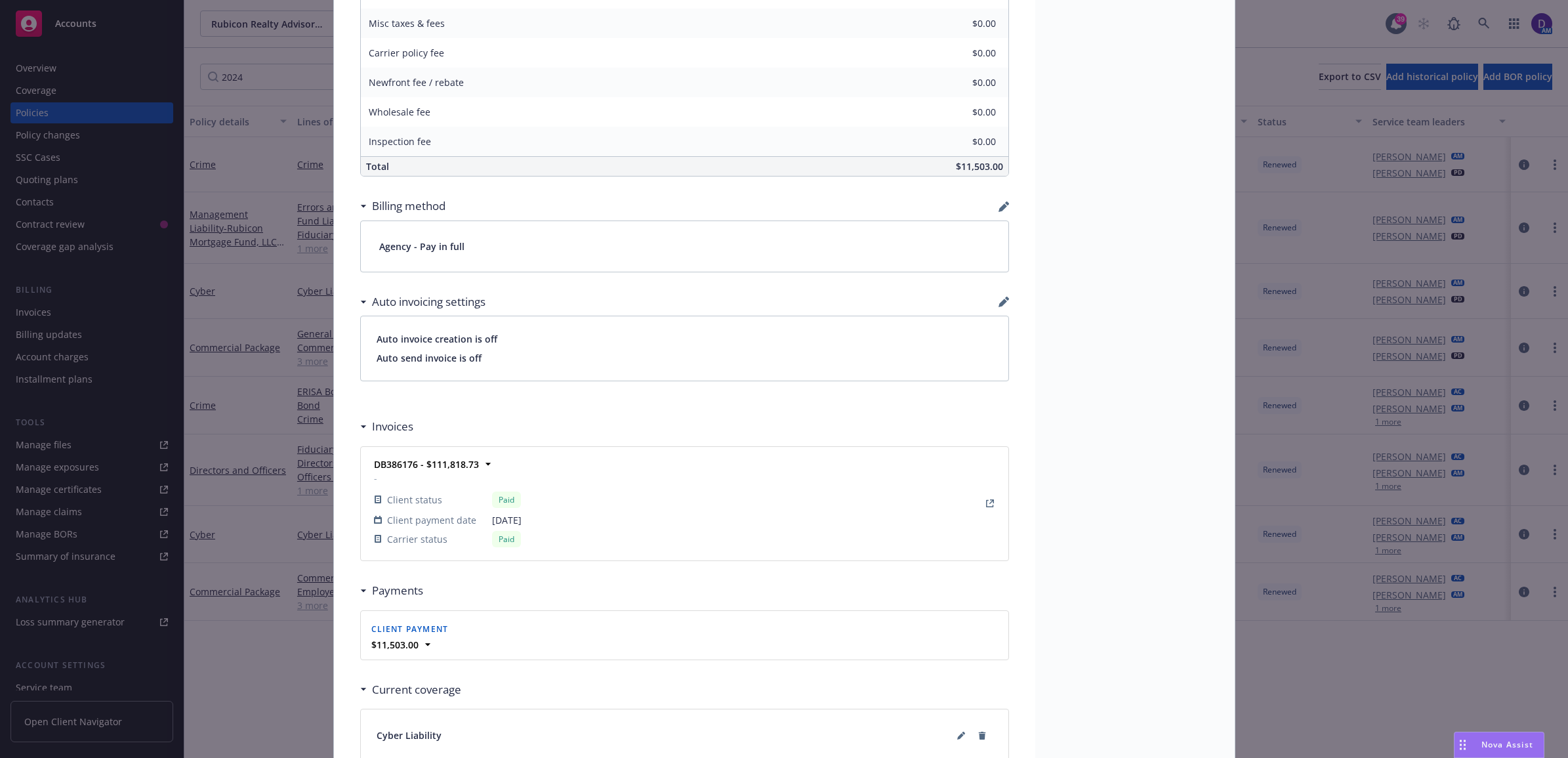
scroll to position [942, 0]
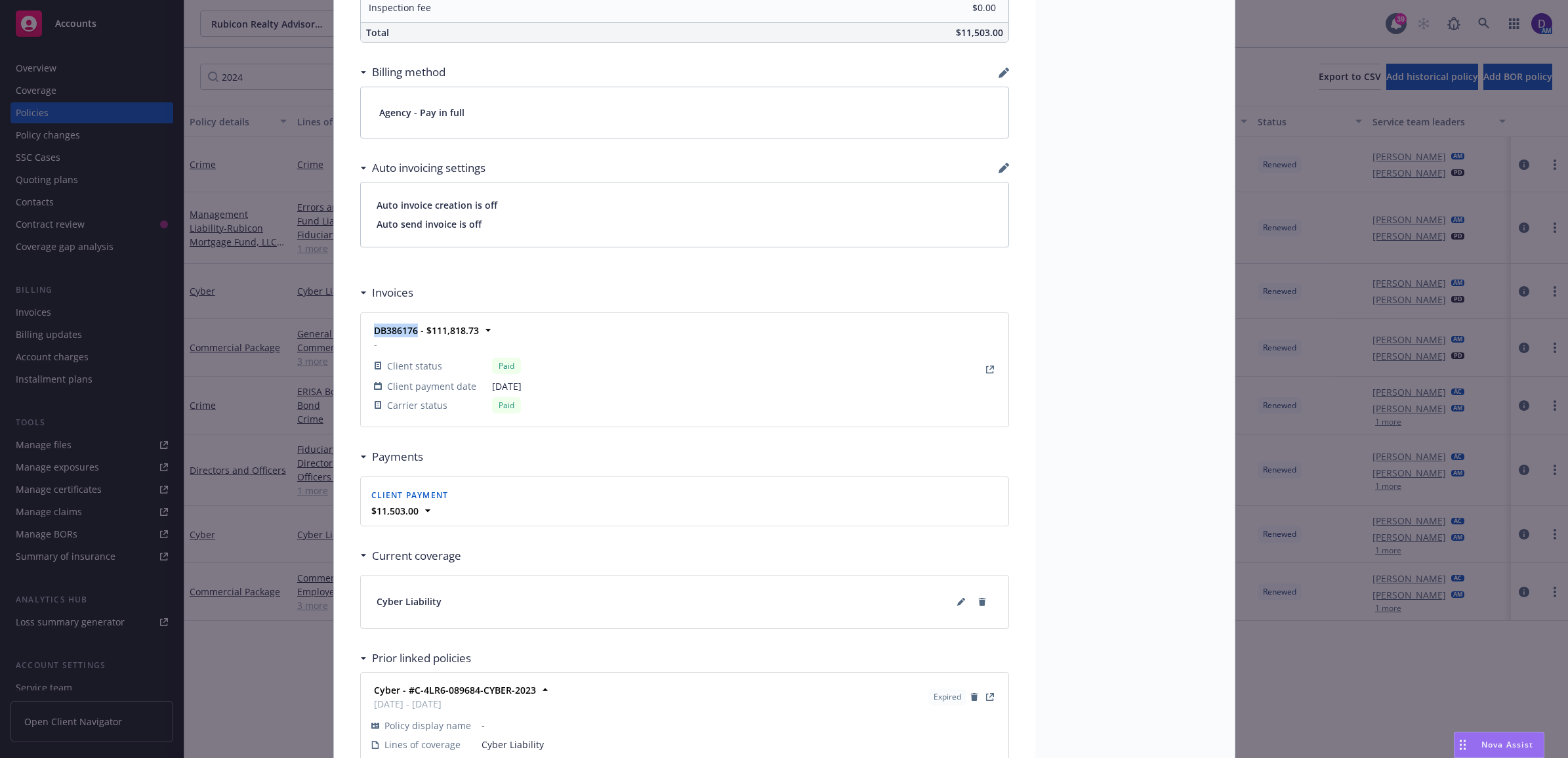
drag, startPoint x: 410, startPoint y: 334, endPoint x: 361, endPoint y: 329, distance: 49.3
click at [361, 329] on div "DB386176 - $111,818.73 - Client status Paid Client payment date 01/26/2024 Carr…" at bounding box center [685, 369] width 648 height 113
copy strong "DB386176"
click at [986, 368] on icon "View Invoice" at bounding box center [990, 369] width 7 height 7
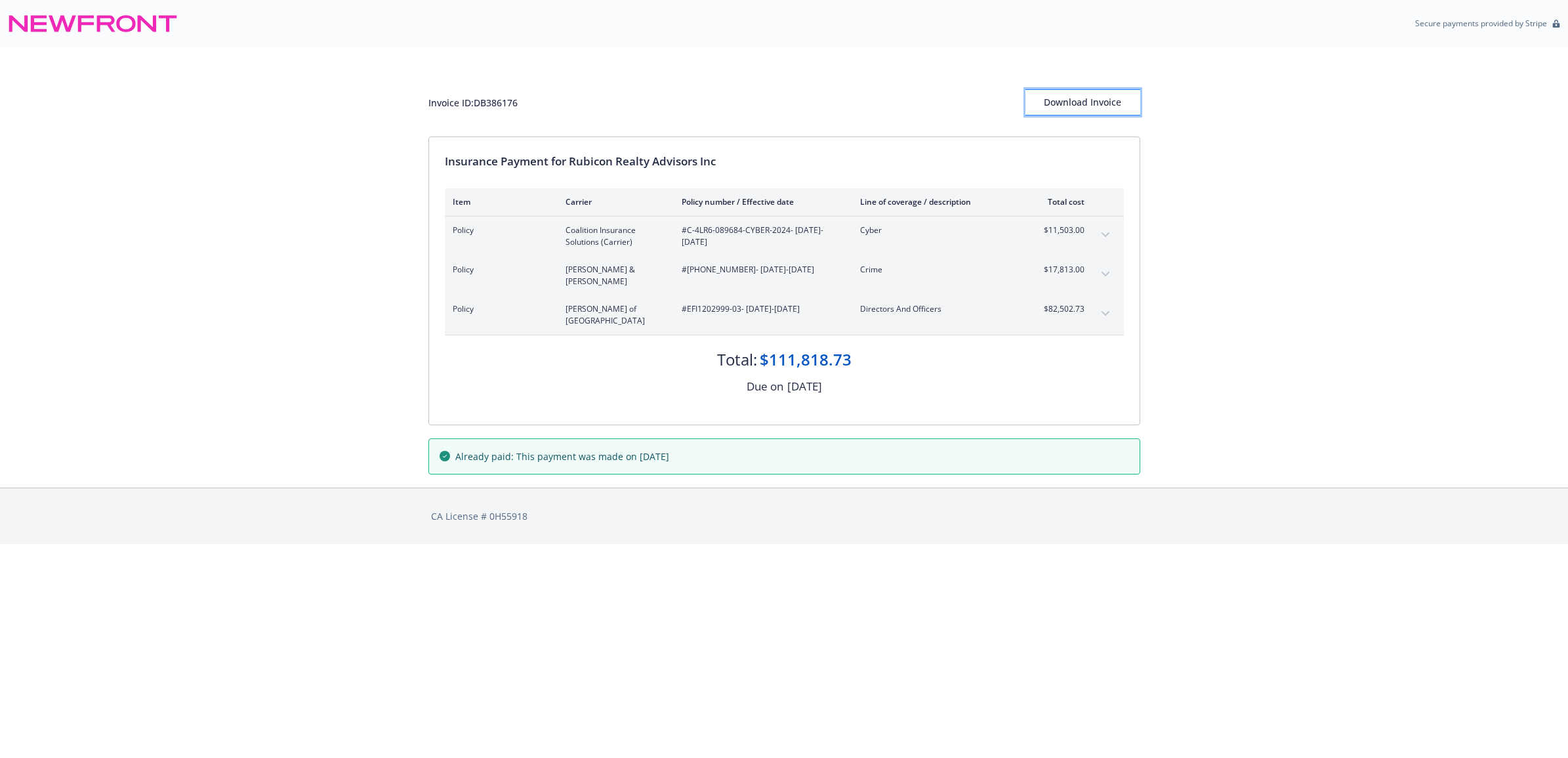
click at [1073, 103] on div "Download Invoice" at bounding box center [1083, 103] width 115 height 25
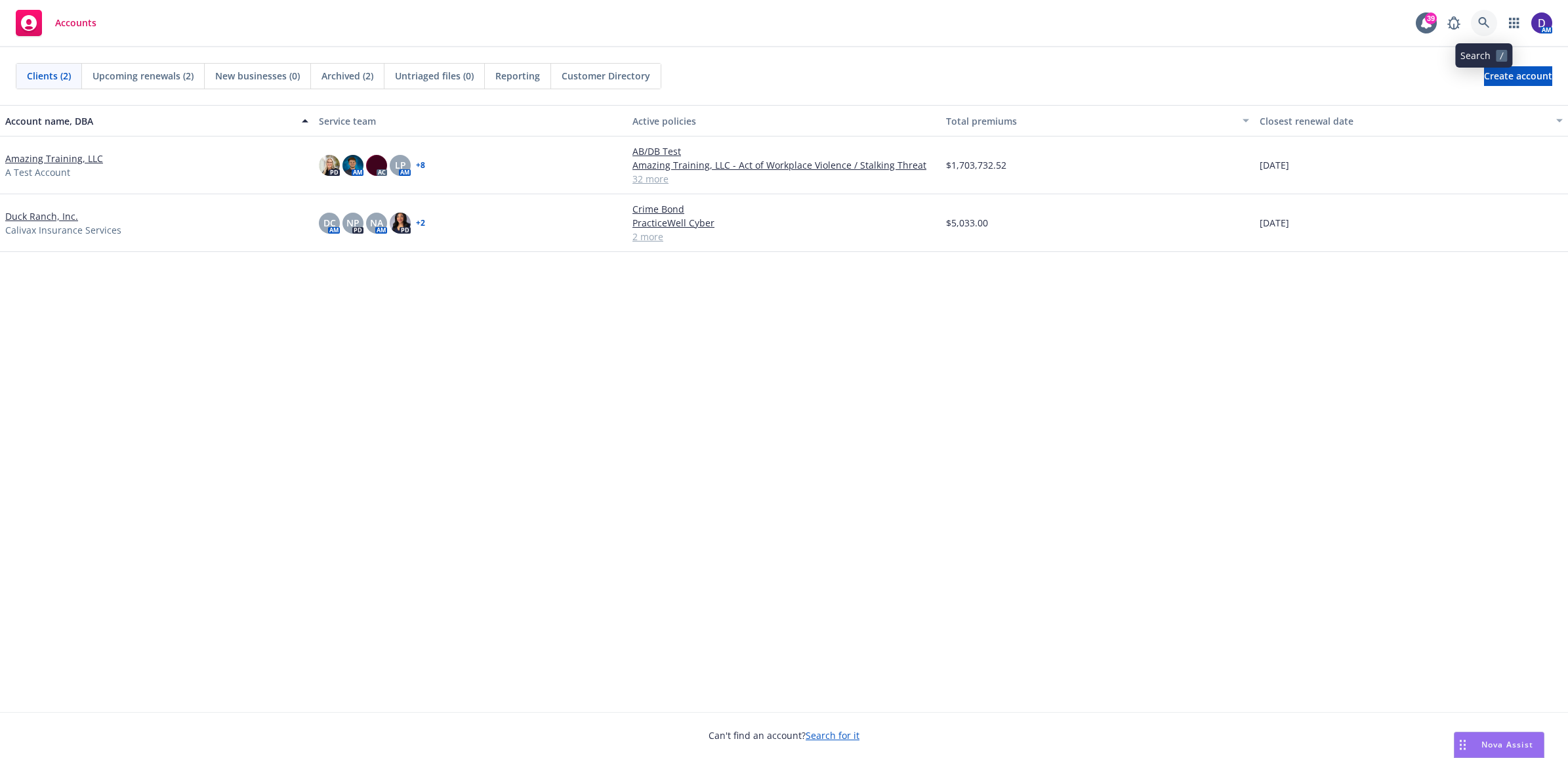
click at [1491, 24] on link at bounding box center [1483, 22] width 26 height 26
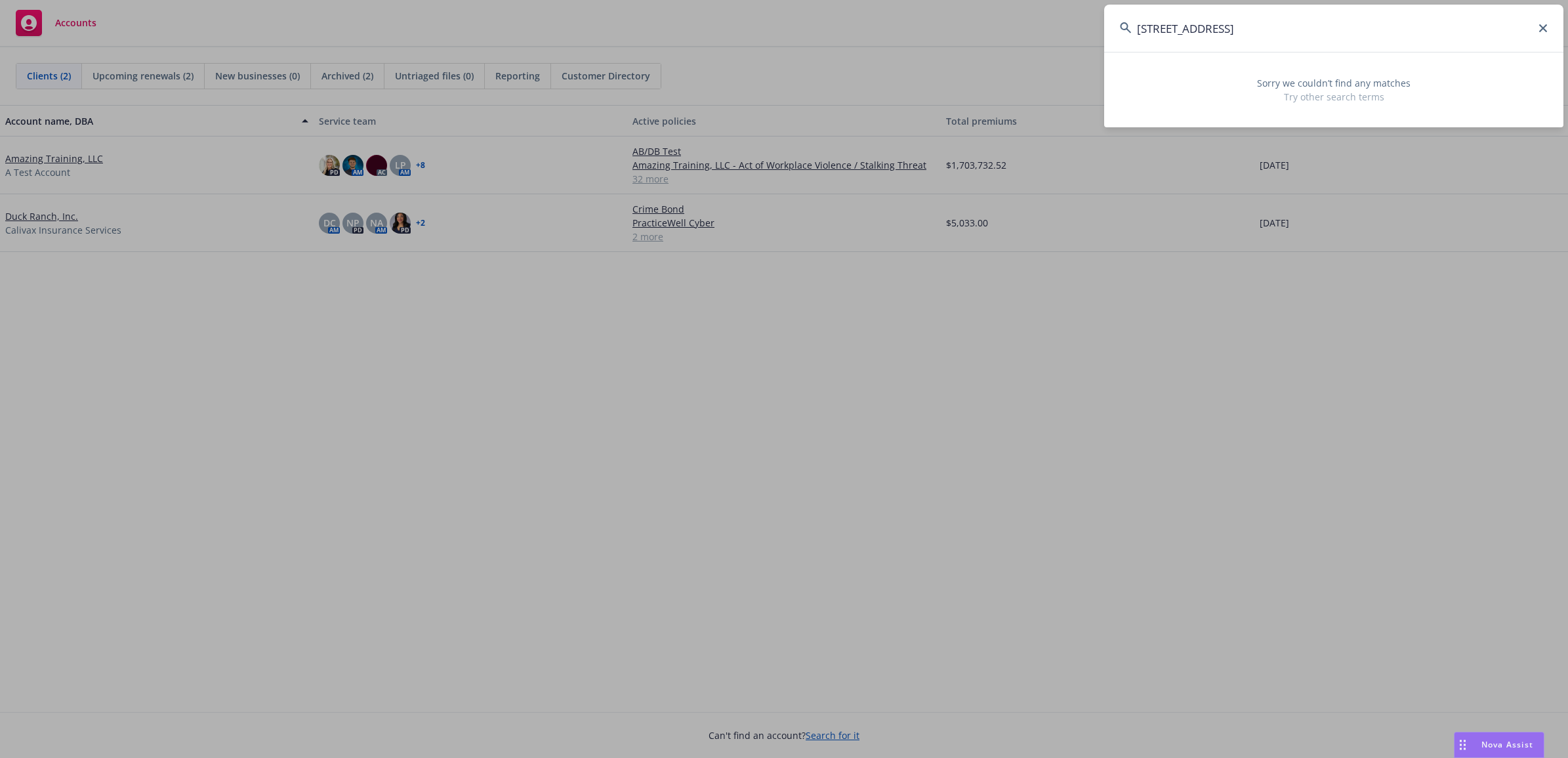
drag, startPoint x: 1326, startPoint y: 33, endPoint x: 786, endPoint y: 40, distance: 540.0
click at [786, 40] on div "[STREET_ADDRESS] Sorry we couldn’t find any matches Try other search terms" at bounding box center [784, 379] width 1568 height 758
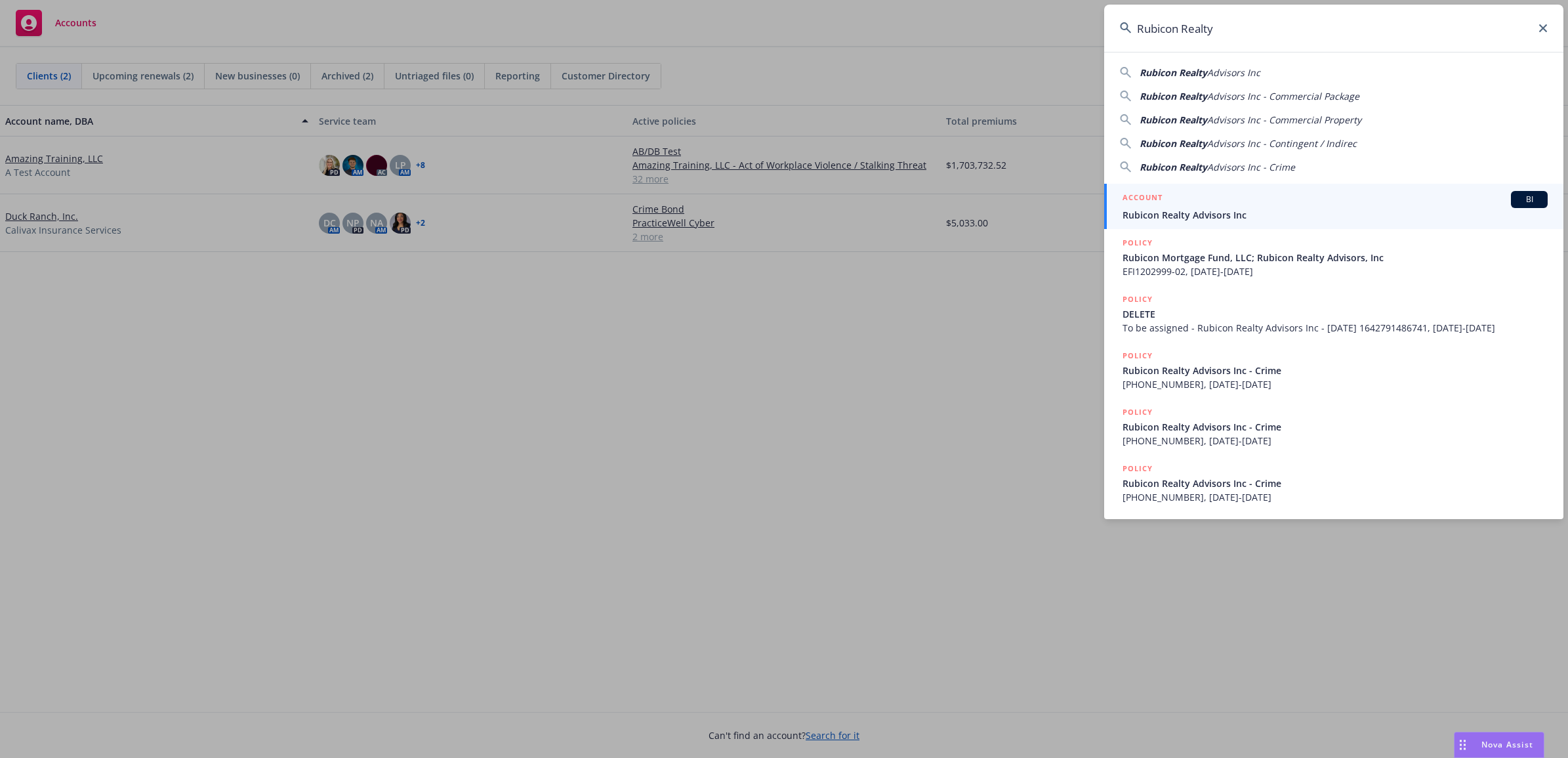
type input "Rubicon Realty"
click at [1301, 215] on span "Rubicon Realty Advisors Inc" at bounding box center [1335, 214] width 425 height 13
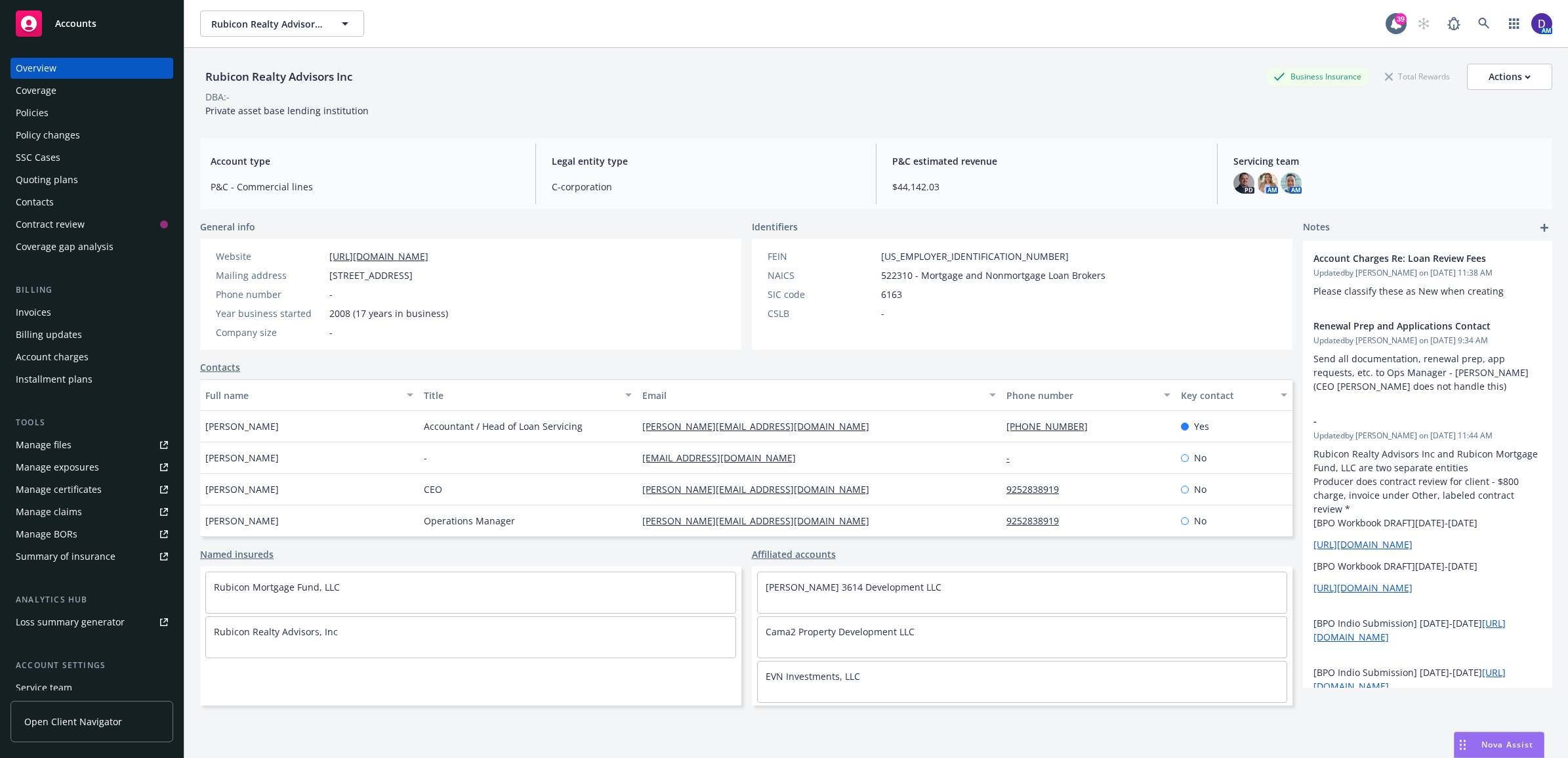
click at [47, 111] on div "Policies" at bounding box center [32, 113] width 33 height 21
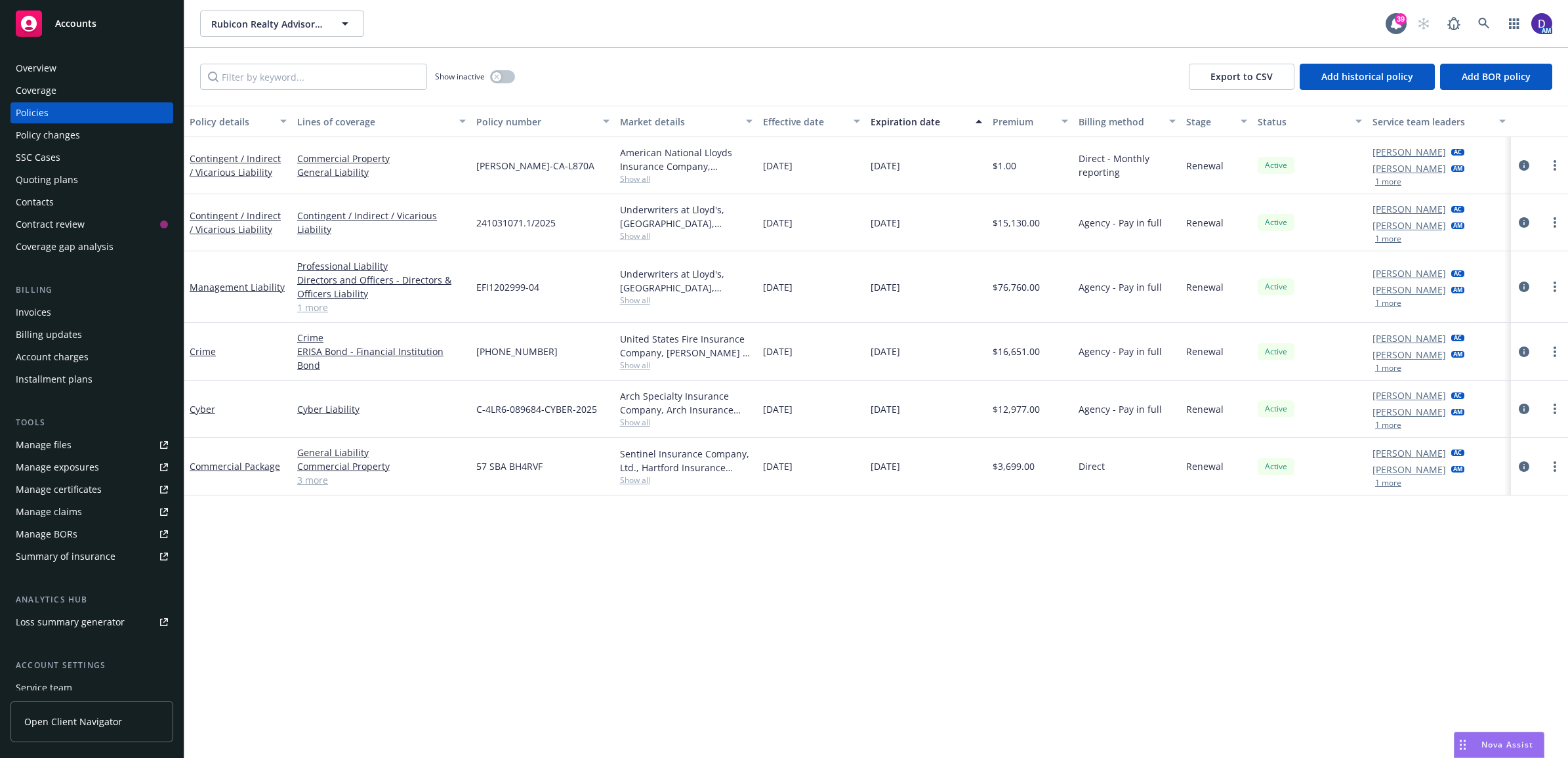
click at [61, 70] on div "Overview" at bounding box center [92, 69] width 153 height 21
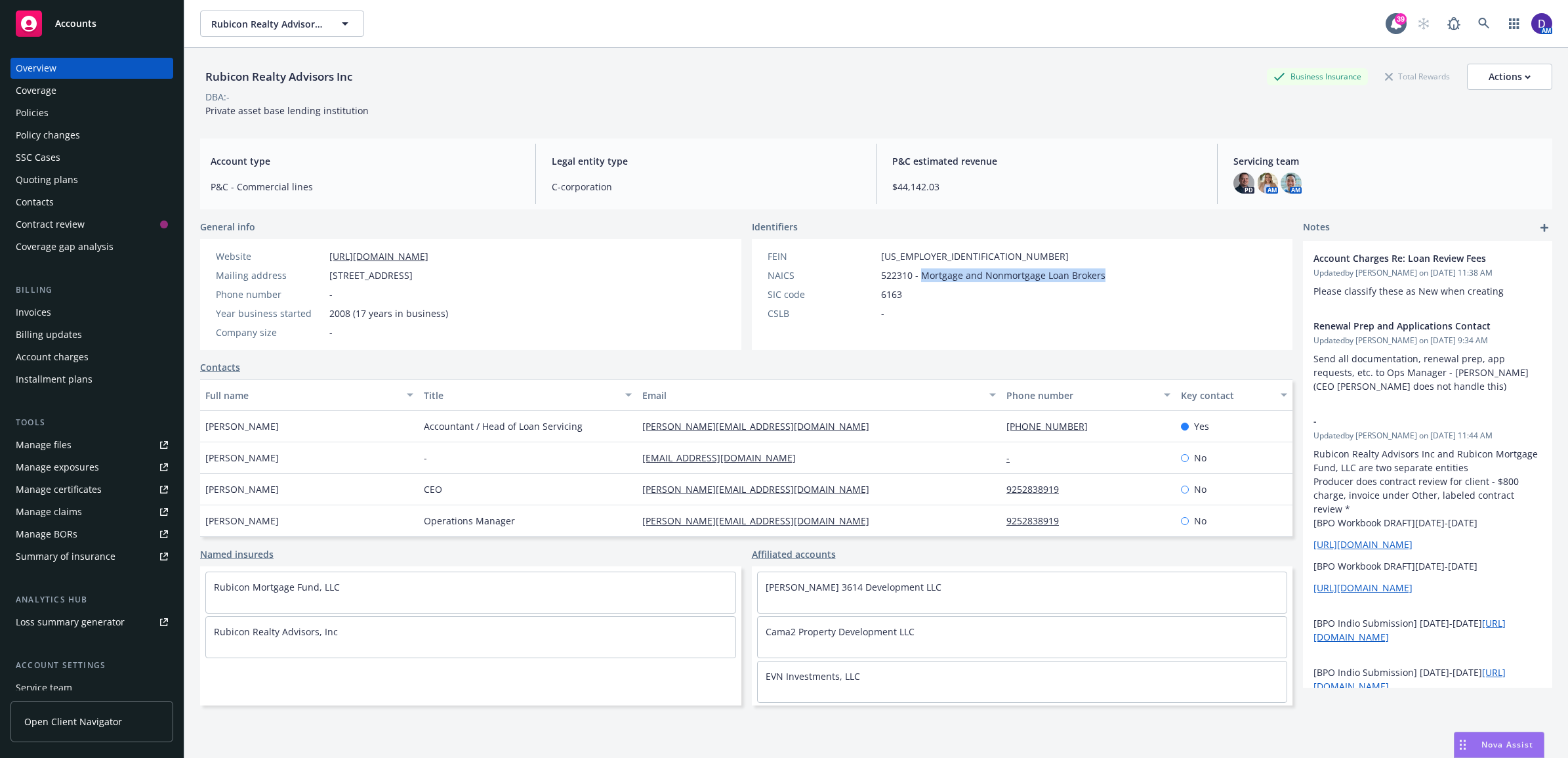
drag, startPoint x: 1091, startPoint y: 276, endPoint x: 917, endPoint y: 284, distance: 174.2
click at [917, 284] on div "FEIN [US_EMPLOYER_IDENTIFICATION_NUMBER] NAICS 522310 - Mortgage and Nonmortgag…" at bounding box center [937, 284] width 349 height 70
copy span "Mortgage and Nonmortgage Loan Brokers"
click at [34, 117] on div "Policies" at bounding box center [32, 113] width 33 height 21
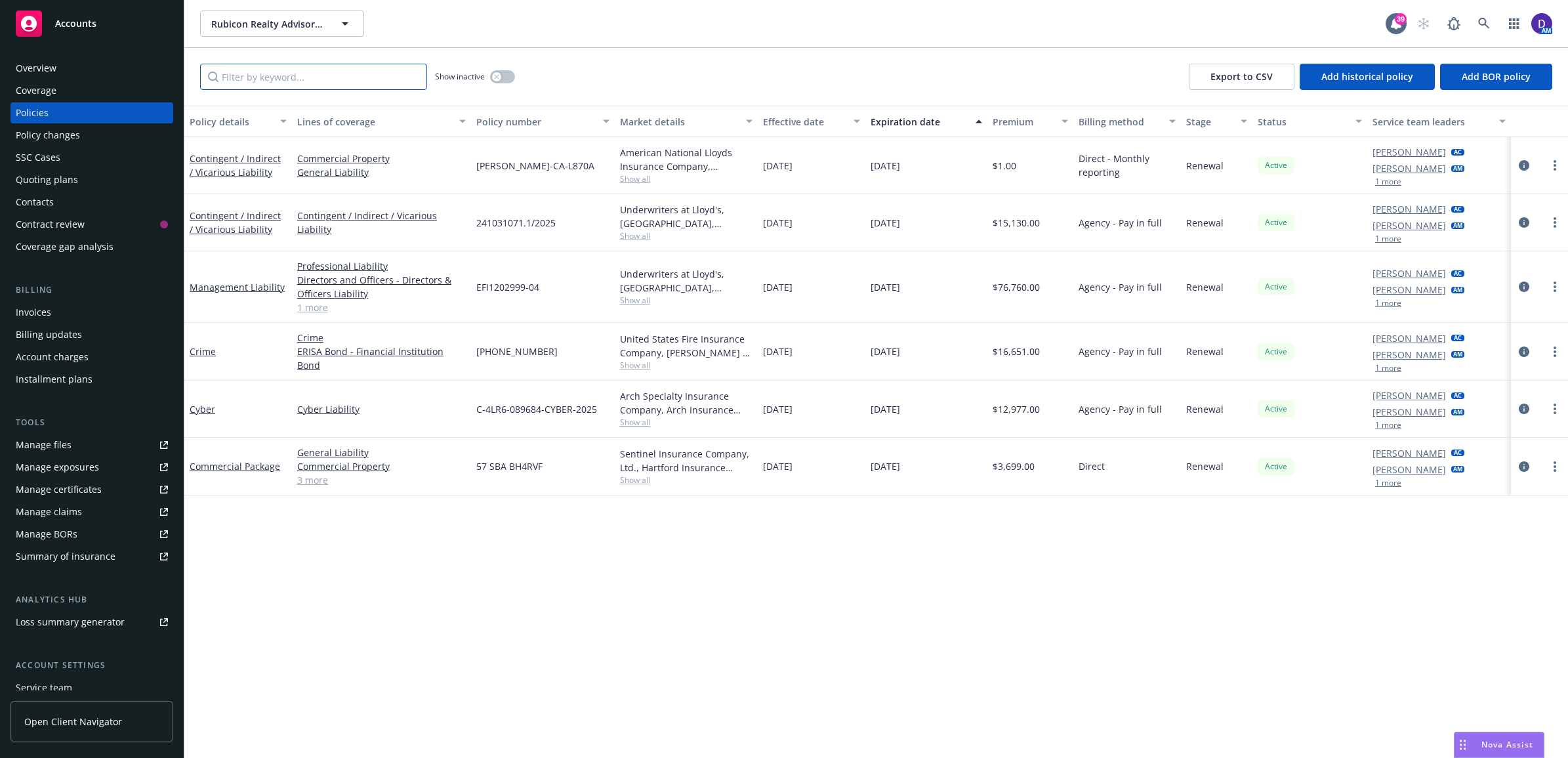
click at [250, 74] on input "Filter by keyword..." at bounding box center [313, 76] width 227 height 26
click at [498, 76] on icon "button" at bounding box center [496, 76] width 4 height 4
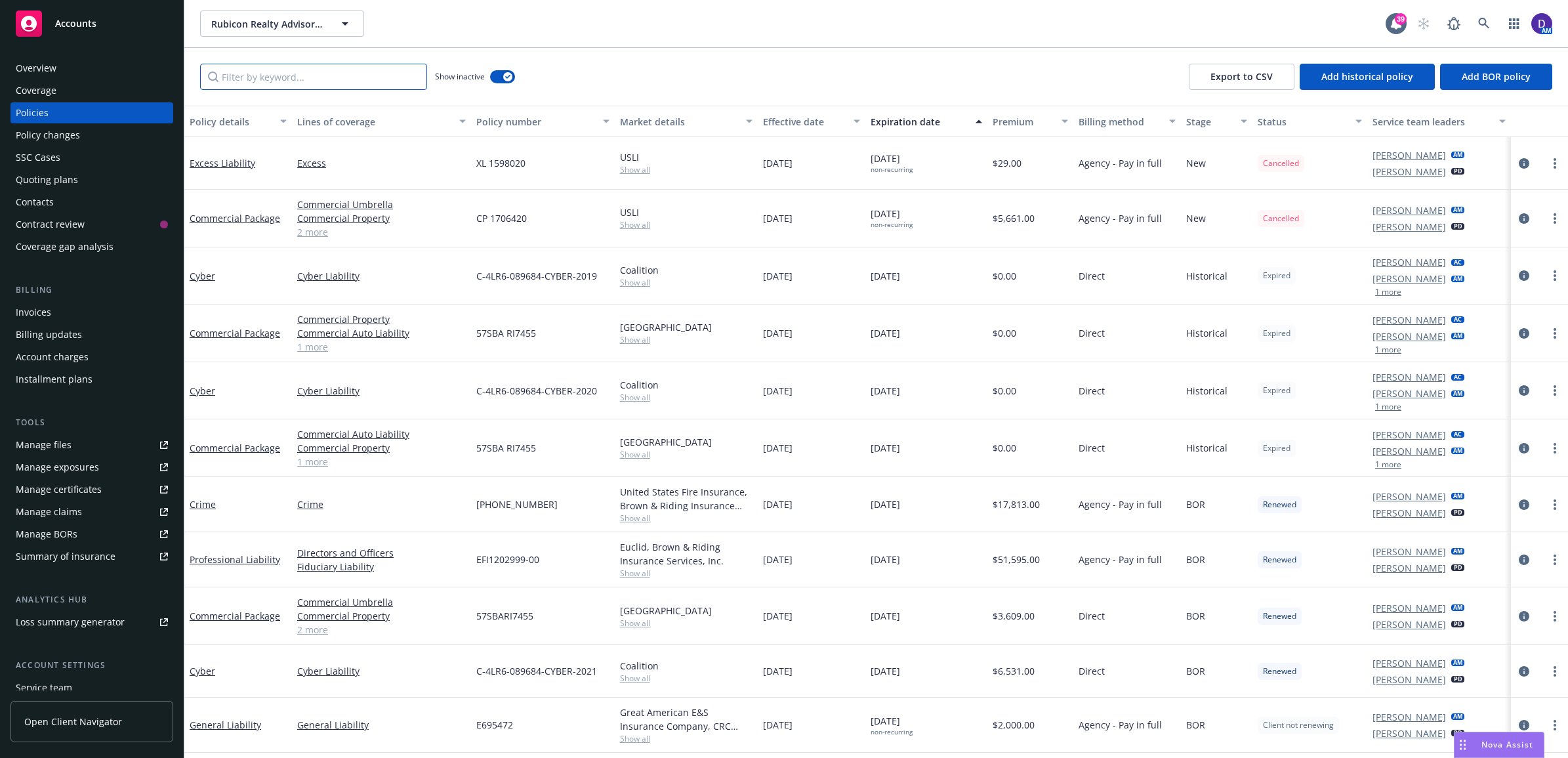
click at [346, 84] on input "Filter by keyword..." at bounding box center [313, 76] width 227 height 26
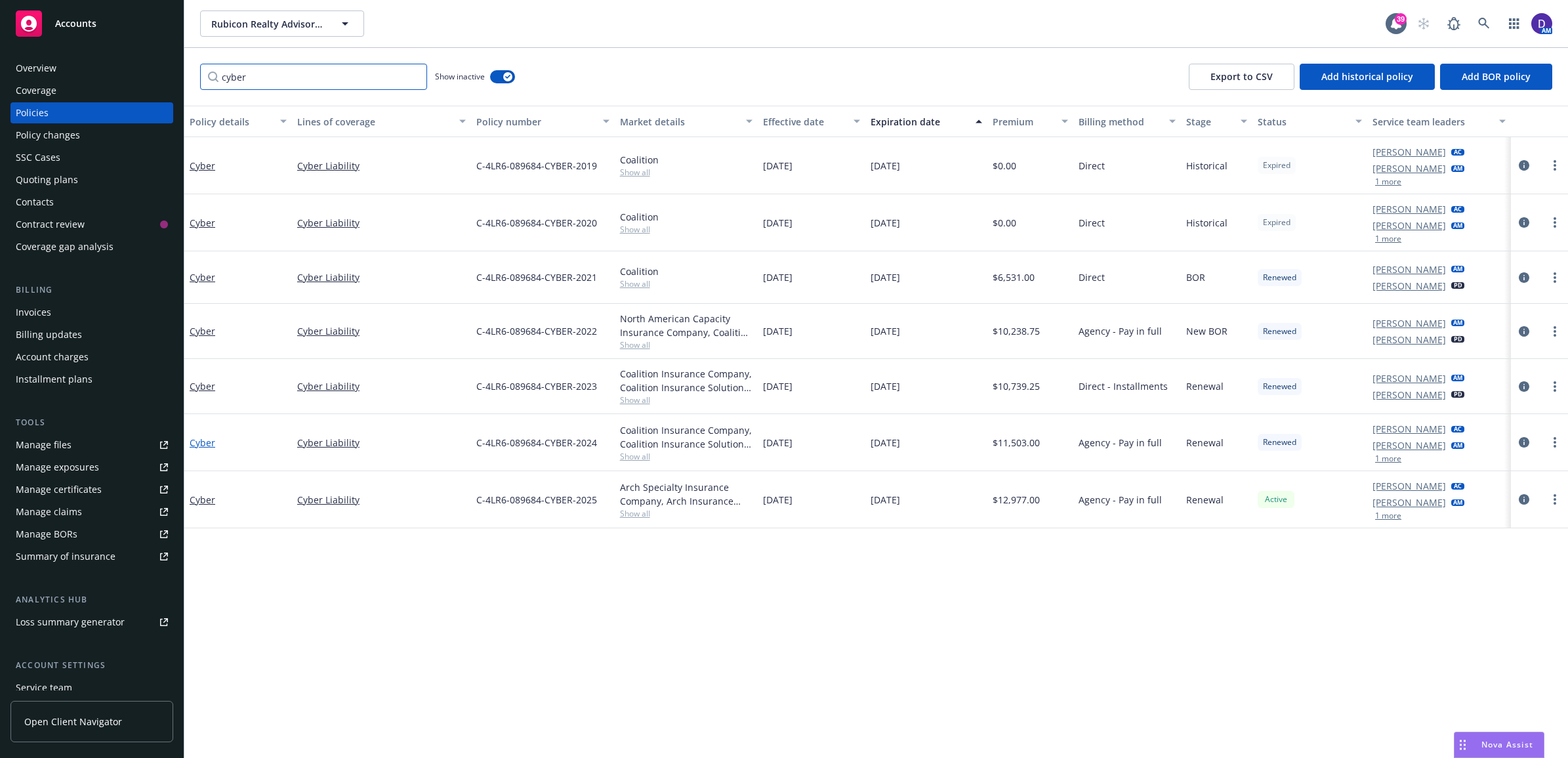
type input "cyber"
click at [211, 448] on link "Cyber" at bounding box center [202, 442] width 26 height 12
